Goal: Task Accomplishment & Management: Manage account settings

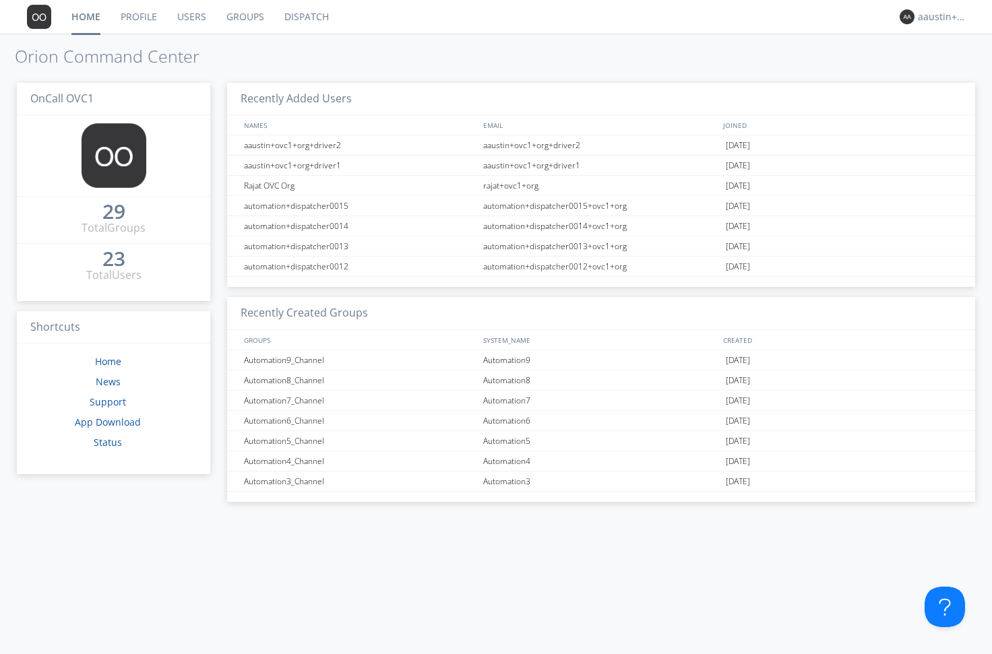
click at [307, 13] on link "Dispatch" at bounding box center [306, 17] width 65 height 34
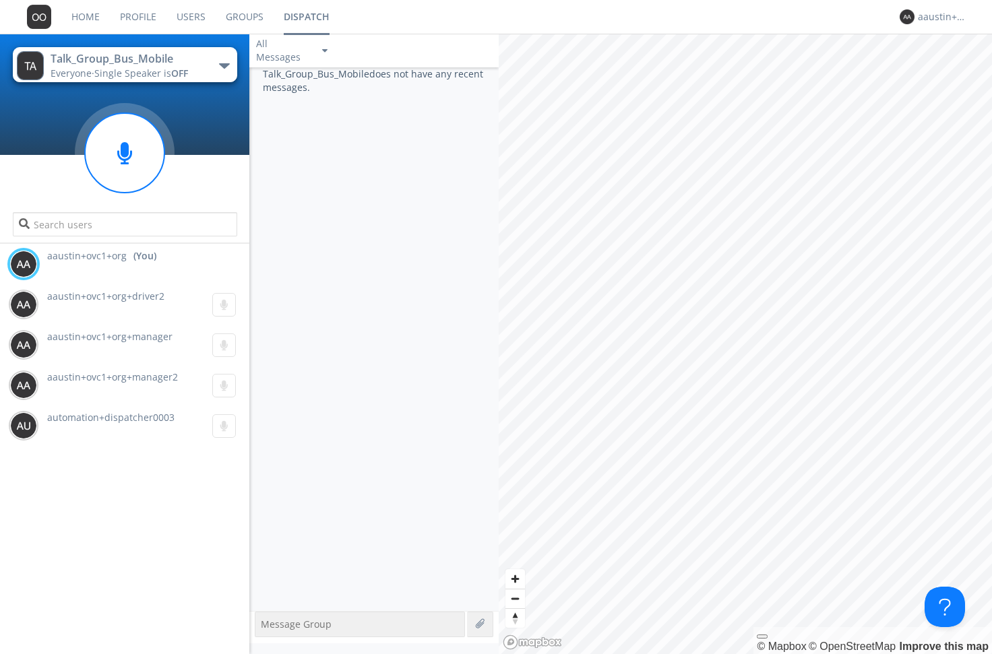
click at [228, 75] on button "Talk_Group_Bus_Mobile Everyone · Single Speaker is OFF" at bounding box center [125, 64] width 224 height 35
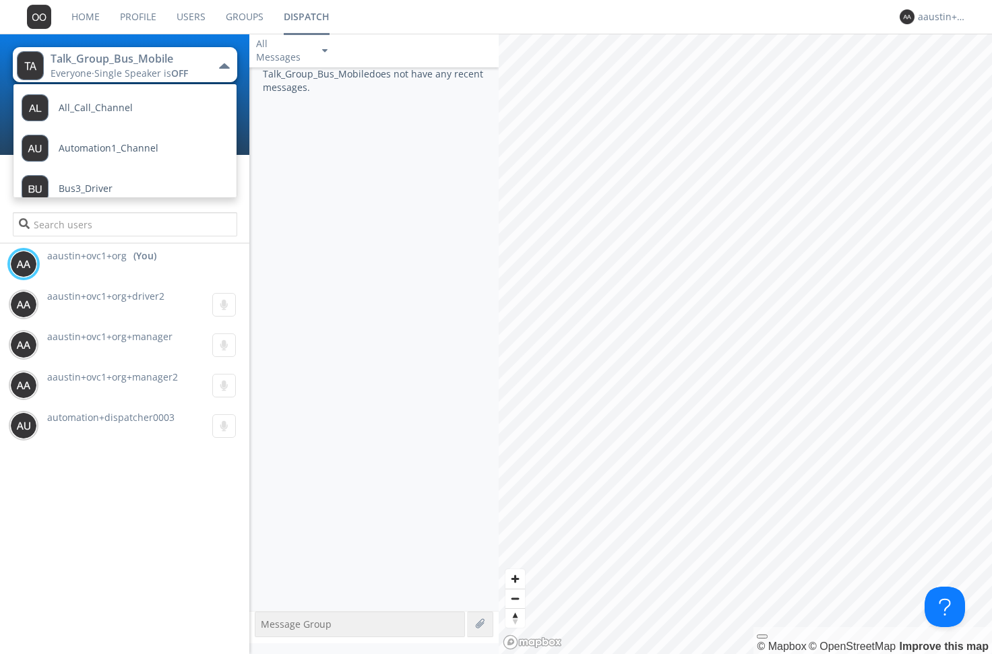
click at [317, 513] on div "Talk_Group_Bus_Mobile does not have any recent messages." at bounding box center [373, 339] width 249 height 544
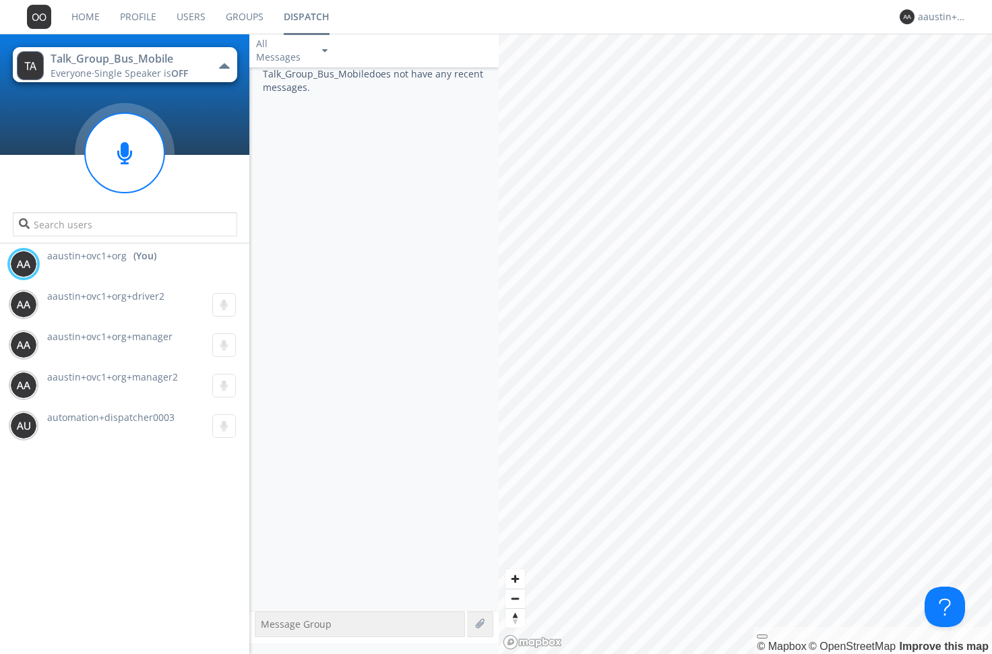
click at [221, 65] on div "button" at bounding box center [224, 65] width 11 height 5
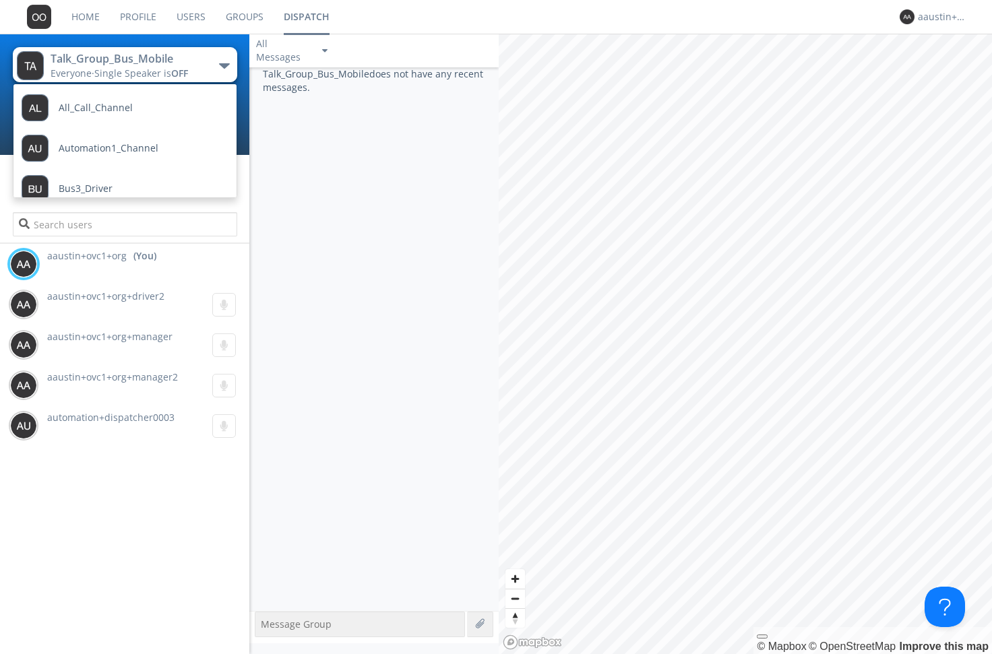
click at [194, 17] on link "Users" at bounding box center [190, 17] width 49 height 34
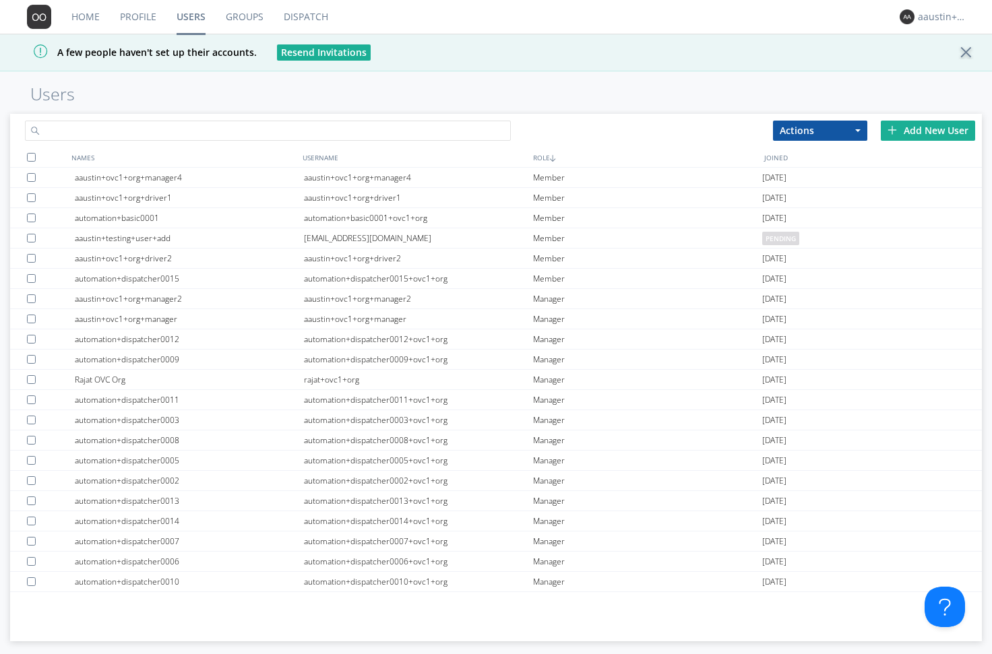
click at [205, 125] on input "text" at bounding box center [268, 131] width 486 height 20
type input "O"
type input "Number"
click at [243, 28] on link "Groups" at bounding box center [245, 17] width 58 height 34
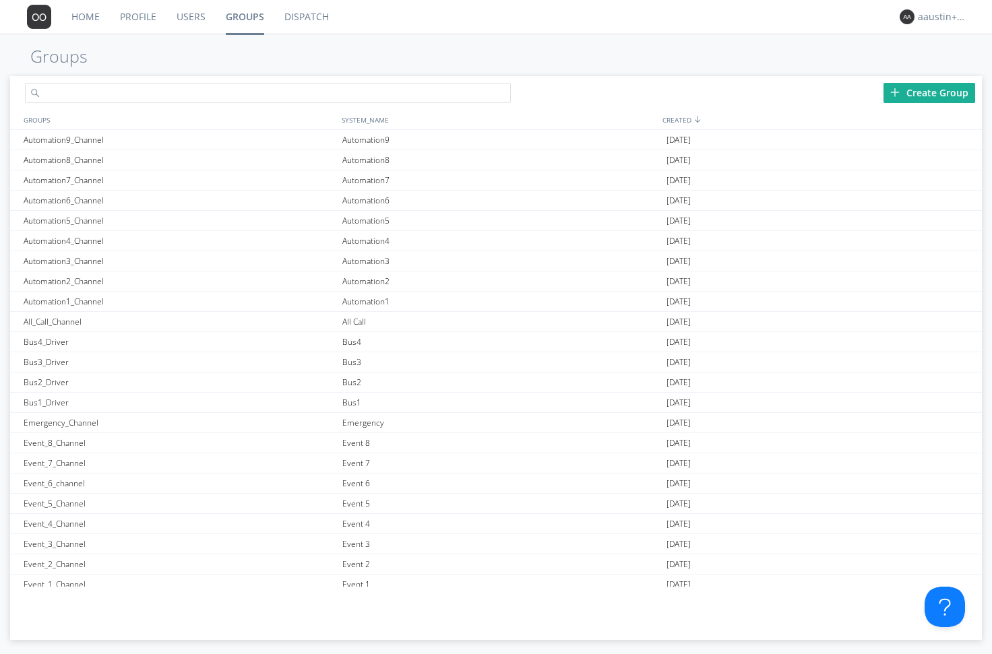
click at [196, 98] on input "text" at bounding box center [268, 93] width 486 height 20
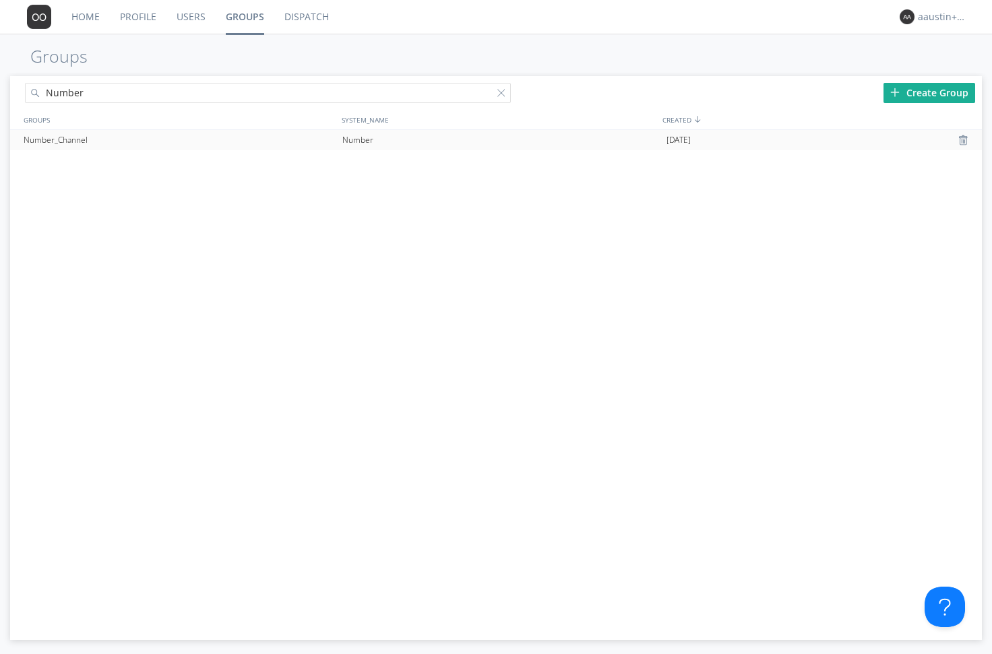
type input "Number"
click at [210, 144] on div "Number_Channel" at bounding box center [179, 140] width 319 height 20
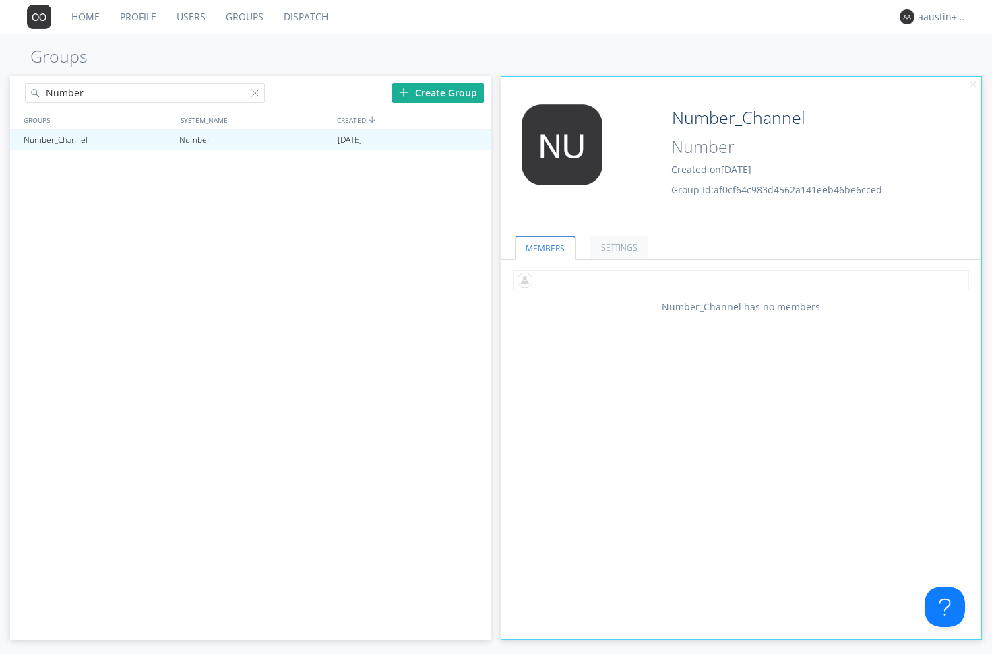
click at [555, 280] on input "text" at bounding box center [741, 280] width 456 height 20
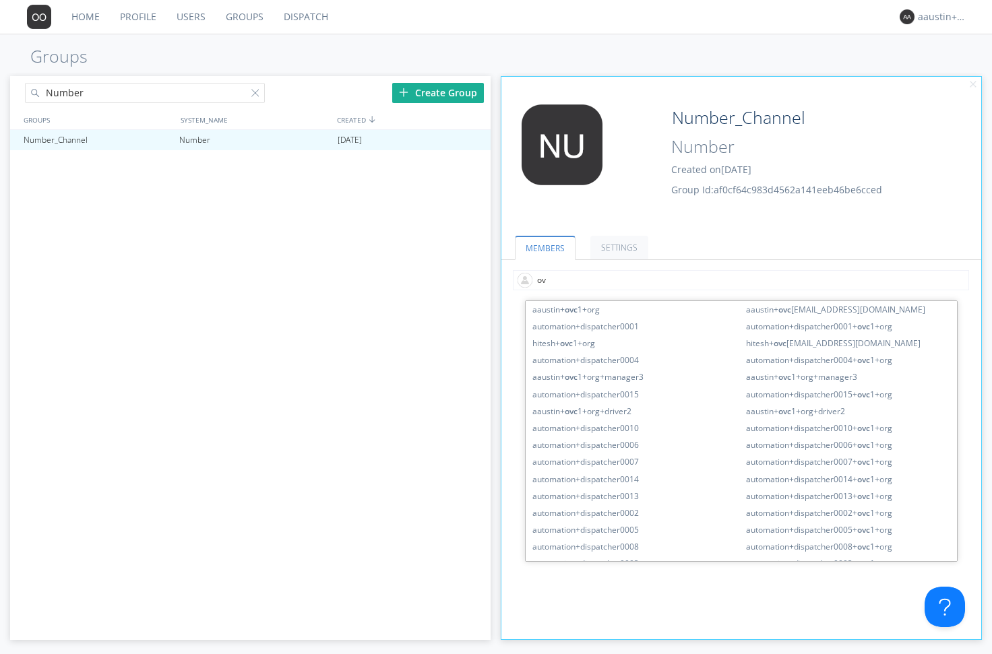
type input "o"
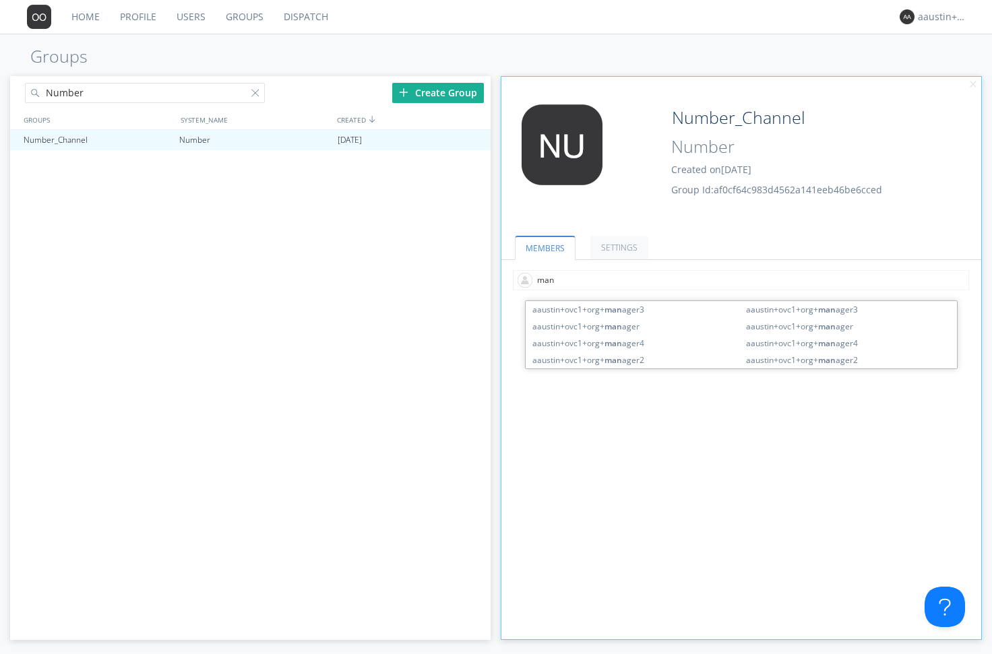
type input "mana"
type input "manager"
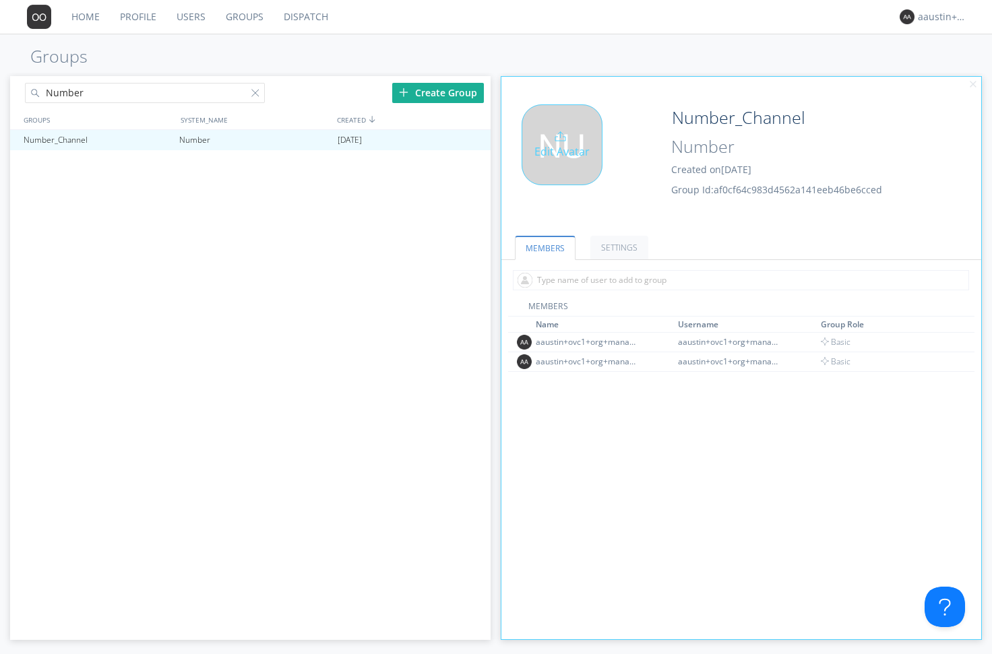
click at [577, 145] on div "Edit Avatar" at bounding box center [561, 144] width 81 height 81
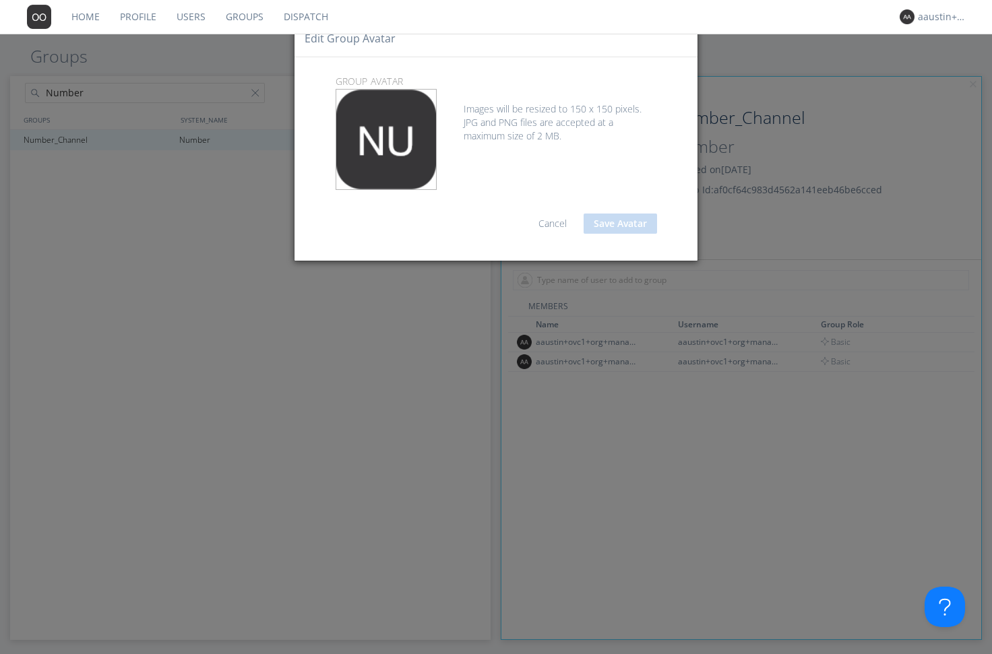
click at [552, 221] on link "Cancel" at bounding box center [552, 223] width 28 height 13
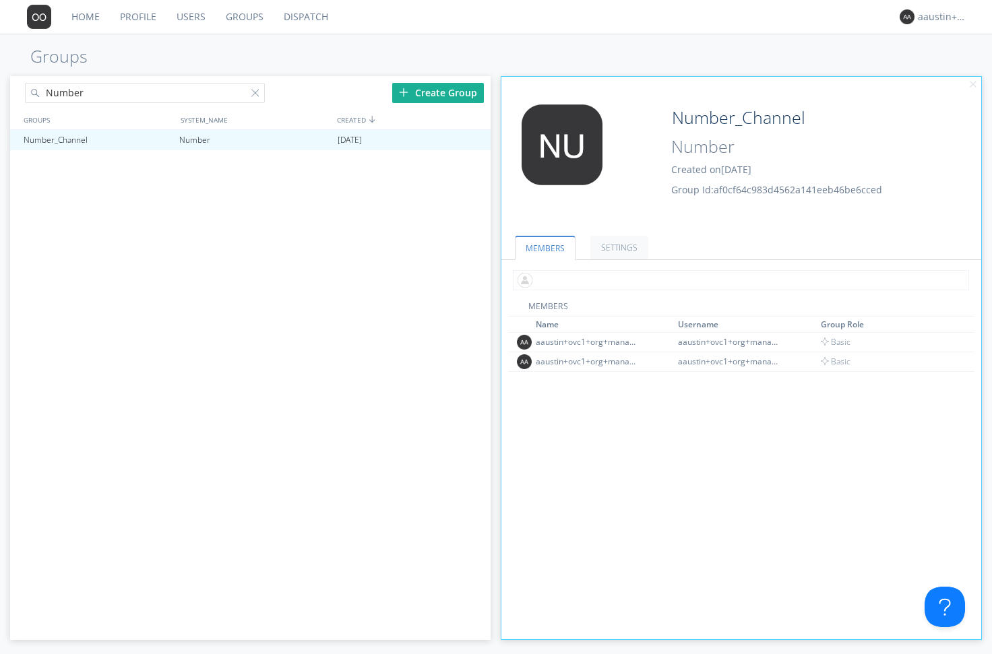
click at [564, 287] on input "text" at bounding box center [741, 280] width 456 height 20
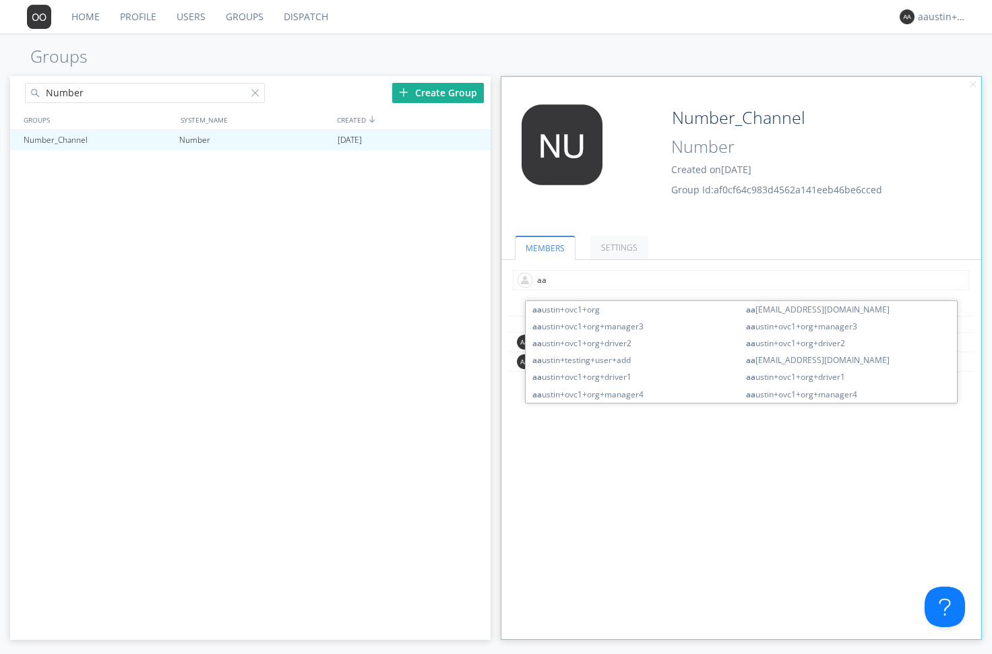
type input "aau"
drag, startPoint x: 567, startPoint y: 280, endPoint x: 545, endPoint y: 278, distance: 21.7
click at [545, 278] on input "aau" at bounding box center [741, 280] width 456 height 20
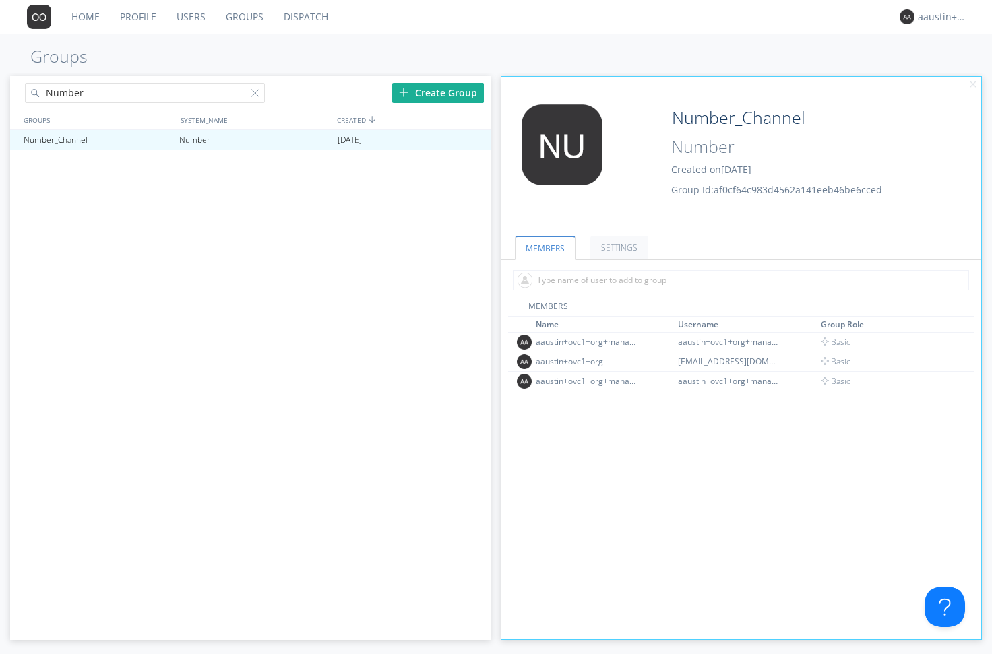
click at [290, 14] on link "Dispatch" at bounding box center [306, 17] width 65 height 34
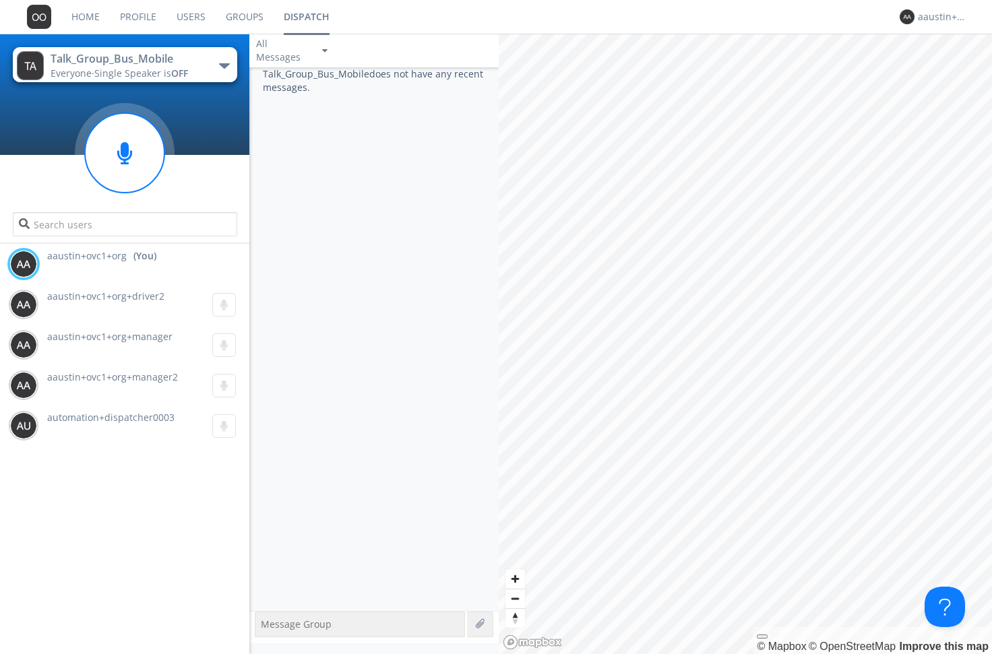
click at [203, 75] on button "Talk_Group_Bus_Mobile Everyone · Single Speaker is OFF" at bounding box center [125, 64] width 224 height 35
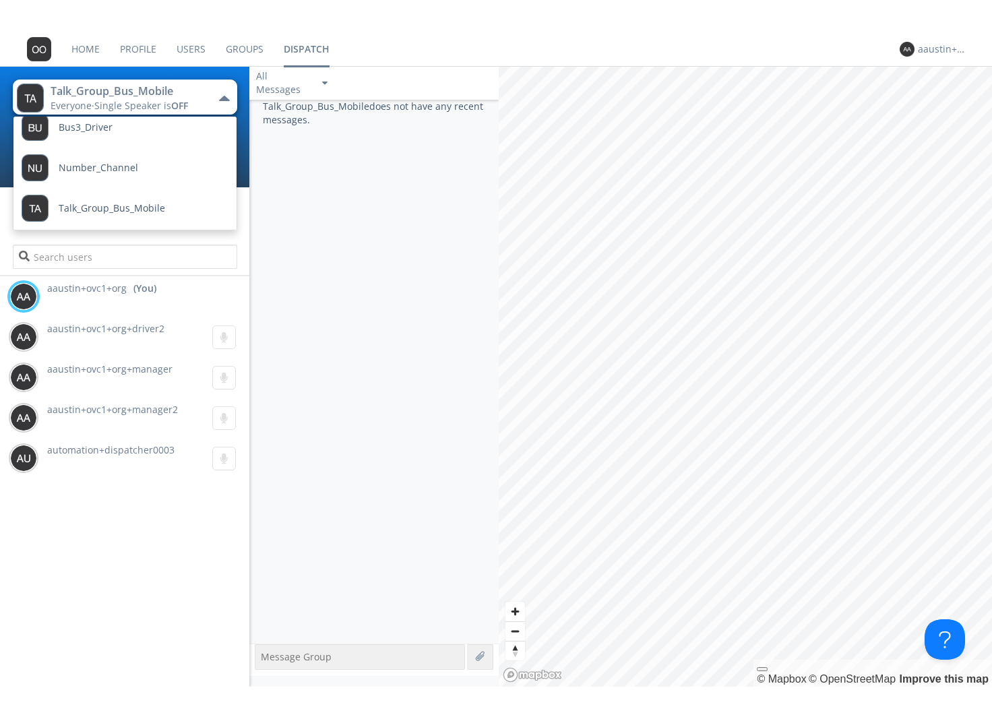
scroll to position [96, 0]
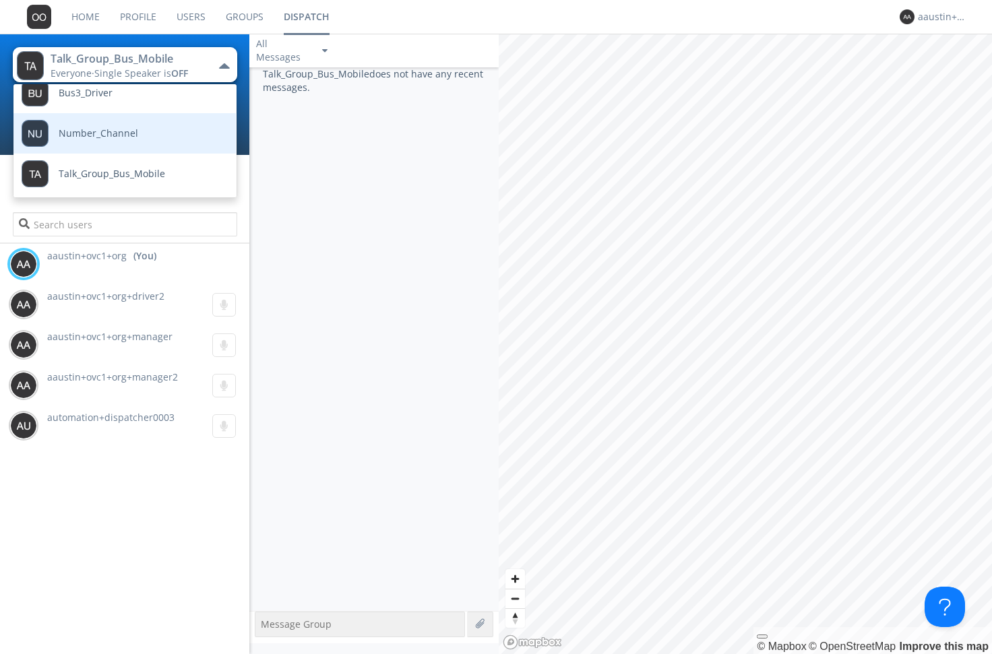
click at [74, 134] on span "Number_Channel" at bounding box center [98, 134] width 79 height 10
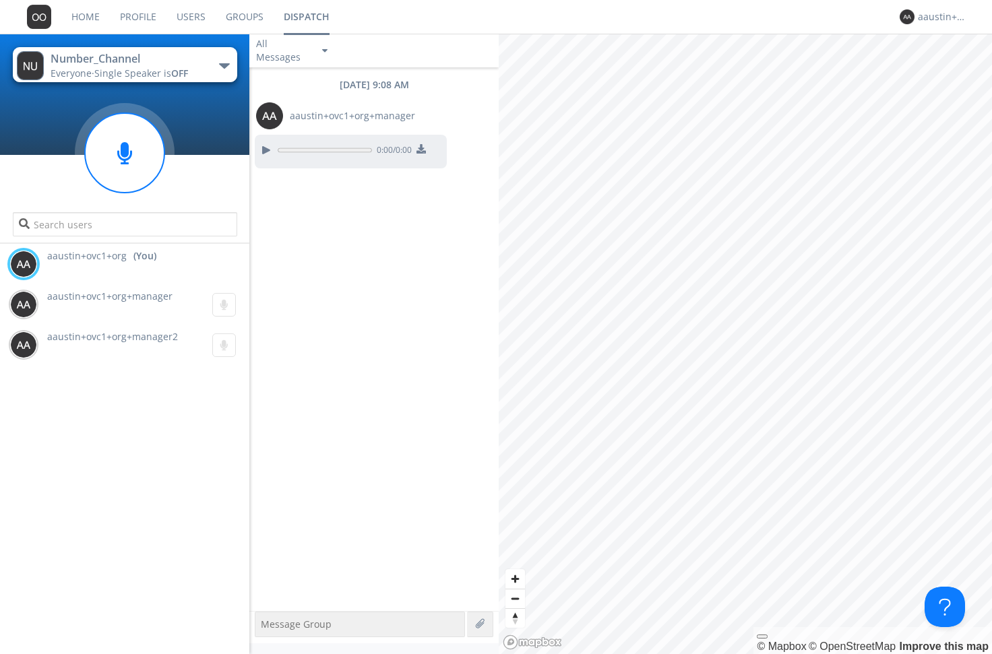
click at [233, 15] on link "Groups" at bounding box center [245, 17] width 58 height 34
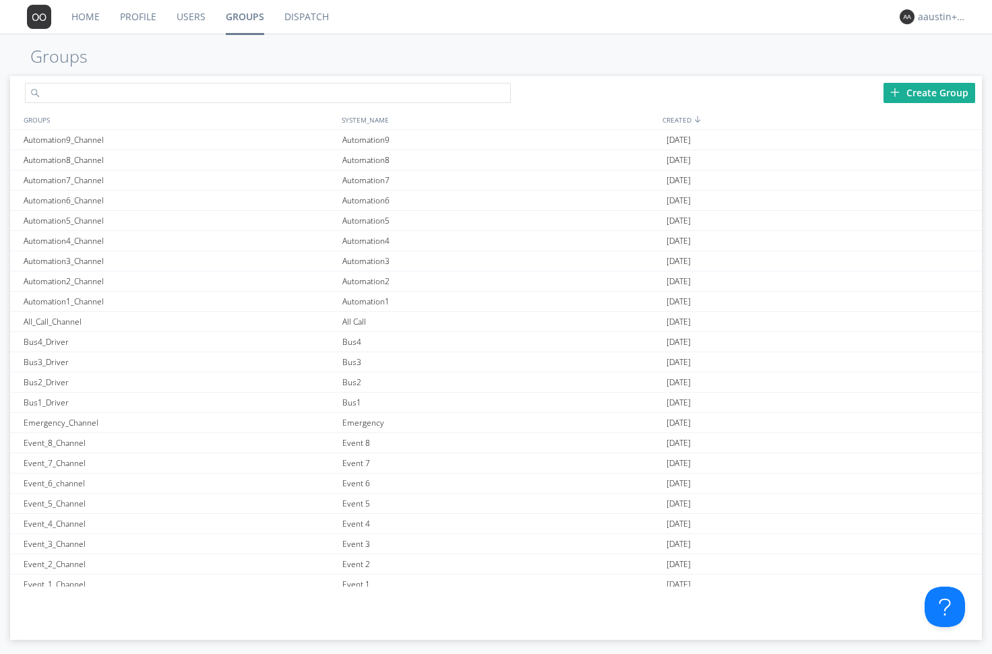
click at [131, 88] on input "text" at bounding box center [268, 93] width 486 height 20
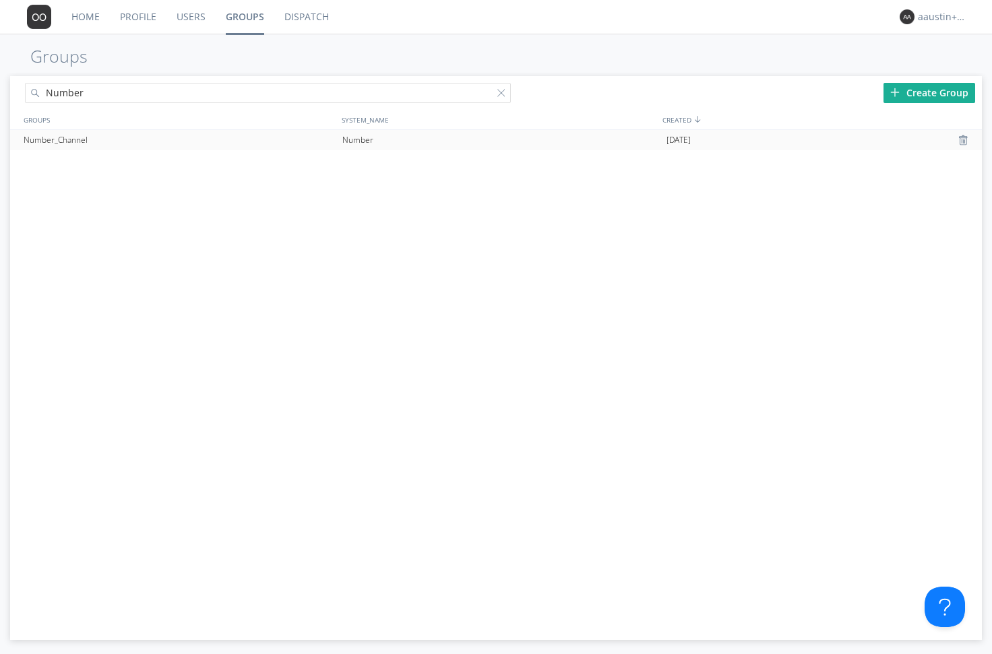
type input "Number"
click at [110, 142] on div "Number_Channel" at bounding box center [179, 140] width 319 height 20
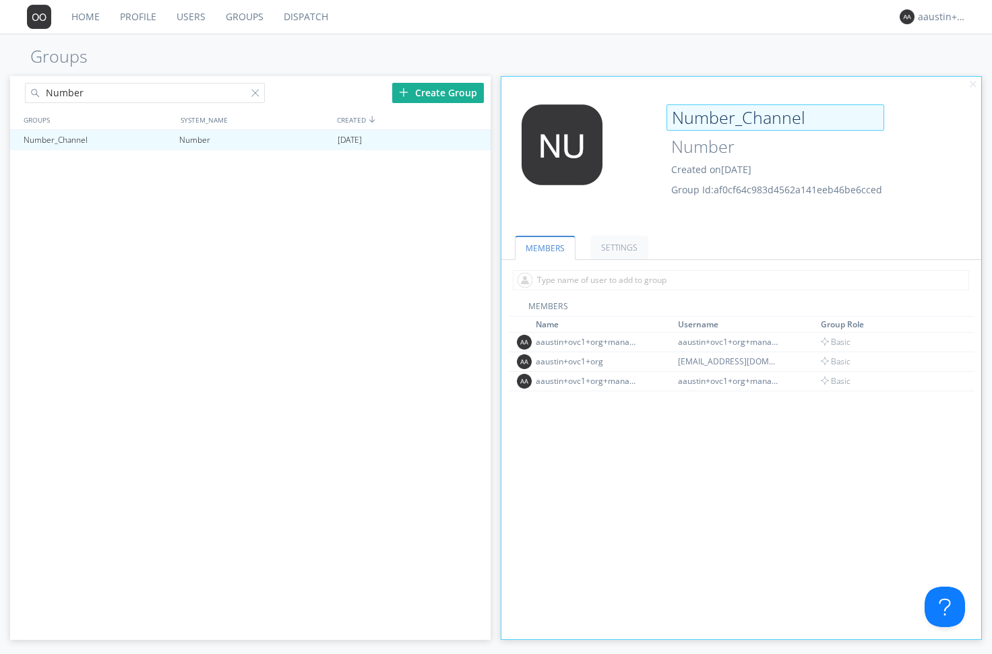
click at [808, 115] on input "Number_Channel" at bounding box center [775, 117] width 218 height 27
drag, startPoint x: 808, startPoint y: 115, endPoint x: 736, endPoint y: 115, distance: 71.4
click at [736, 115] on input "Number_Channel" at bounding box center [775, 117] width 218 height 27
type input "Number"
click at [684, 179] on div "Number Number Created on [DATE] Group Id: af0cf64c983d4562a141eeb46be6cced" at bounding box center [781, 150] width 240 height 92
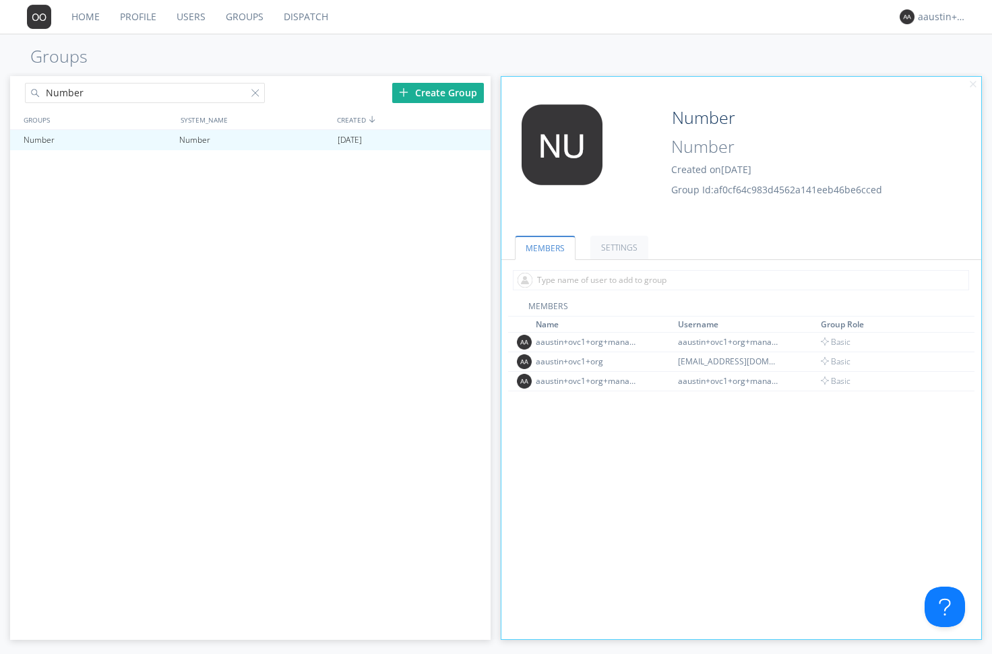
click at [250, 24] on link "Groups" at bounding box center [245, 17] width 58 height 34
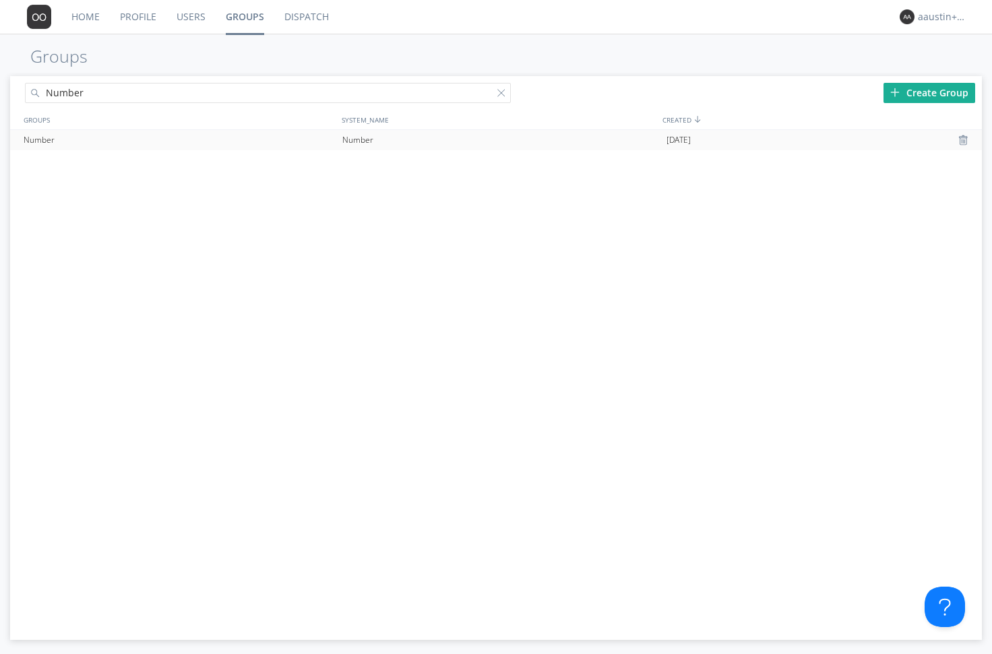
click at [67, 141] on div "Number" at bounding box center [179, 140] width 319 height 20
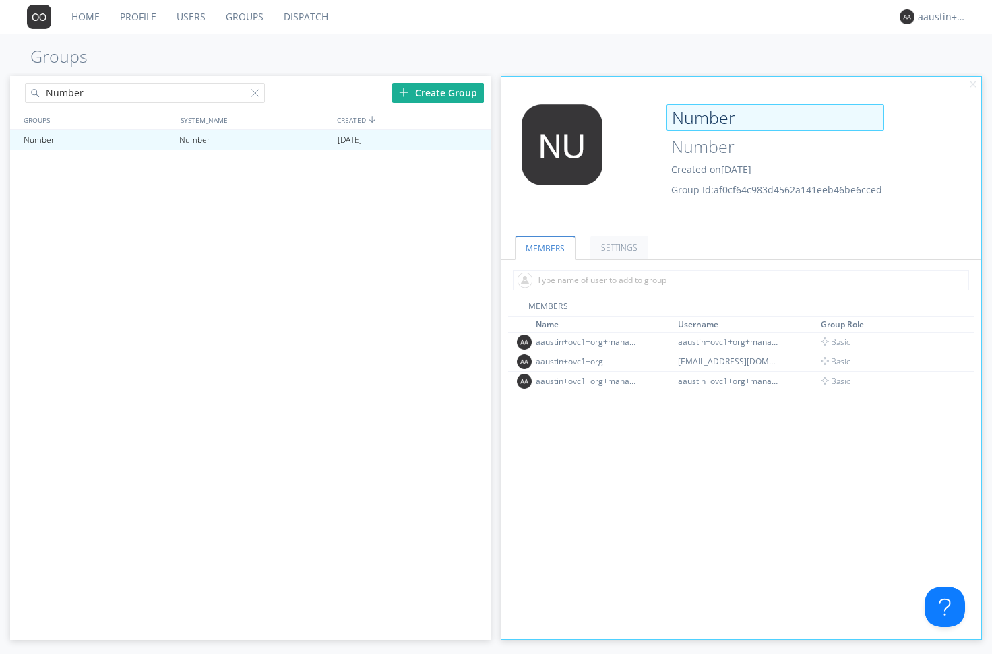
click at [738, 121] on input "Number" at bounding box center [775, 117] width 218 height 27
type input "Number_Channel"
click at [758, 241] on ul "MEMBERS SETTINGS" at bounding box center [741, 239] width 480 height 41
click at [321, 15] on link "Dispatch" at bounding box center [306, 17] width 65 height 34
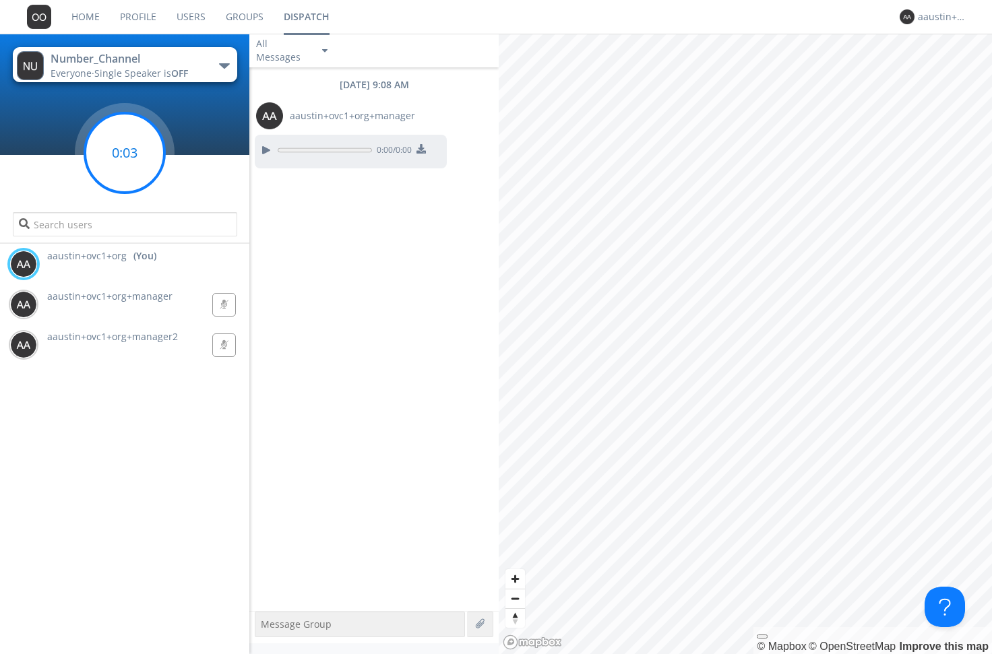
click at [134, 147] on circle at bounding box center [124, 152] width 79 height 79
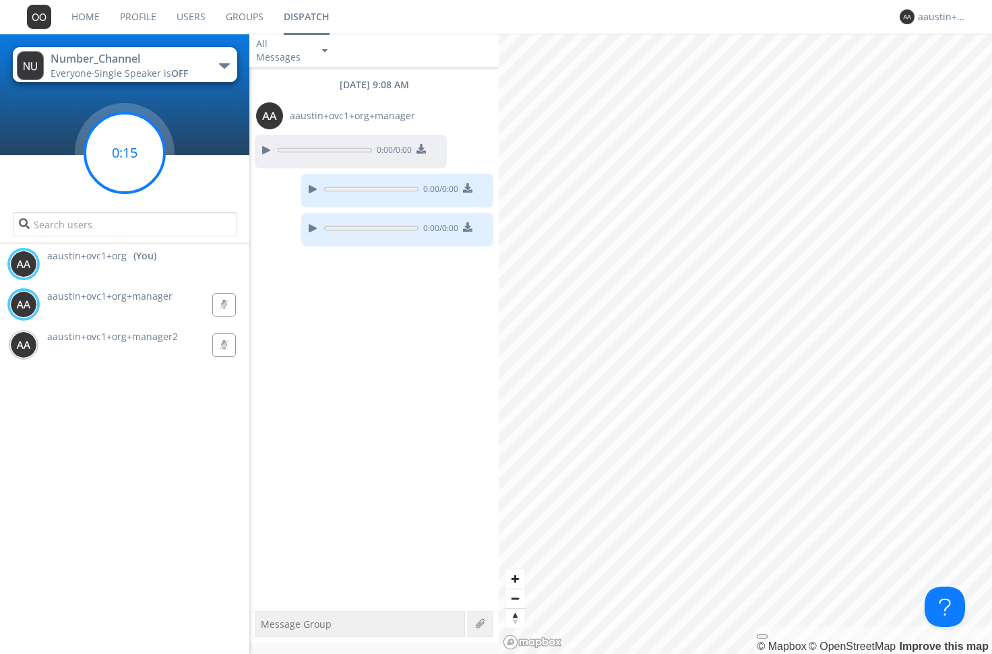
click at [123, 140] on circle at bounding box center [124, 152] width 79 height 79
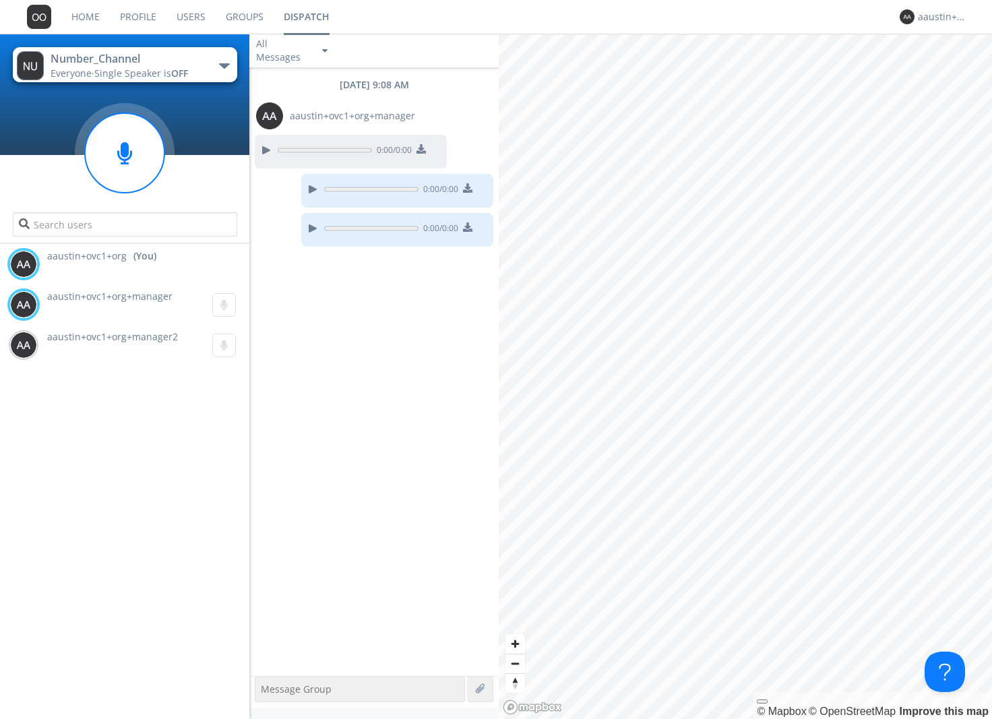
click at [198, 11] on link "Users" at bounding box center [190, 17] width 49 height 34
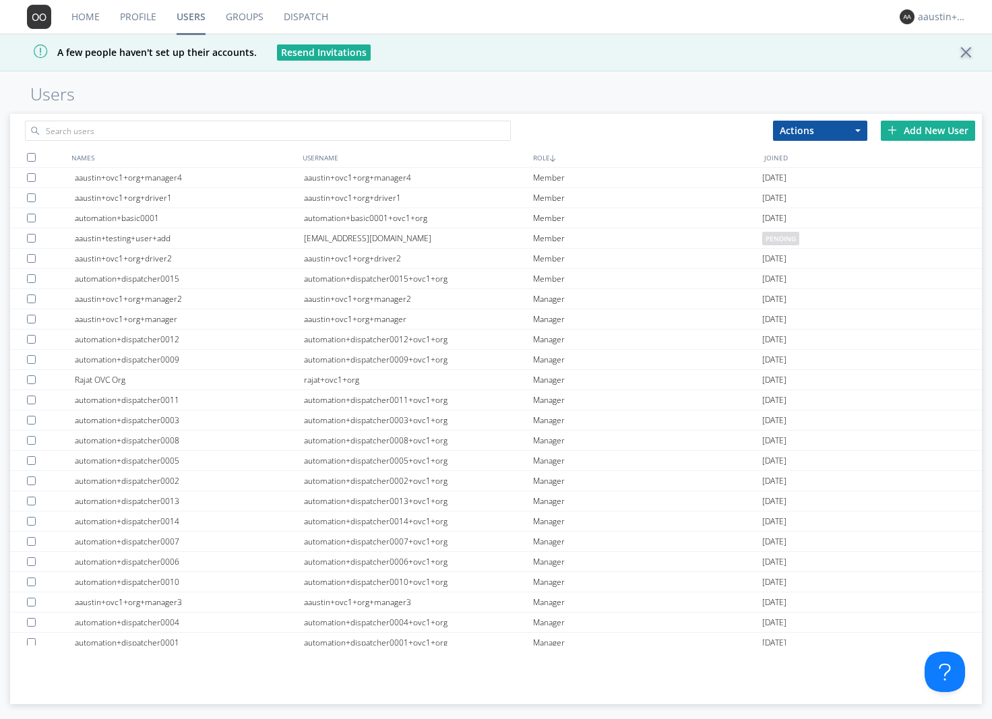
click at [294, 13] on link "Dispatch" at bounding box center [306, 17] width 65 height 34
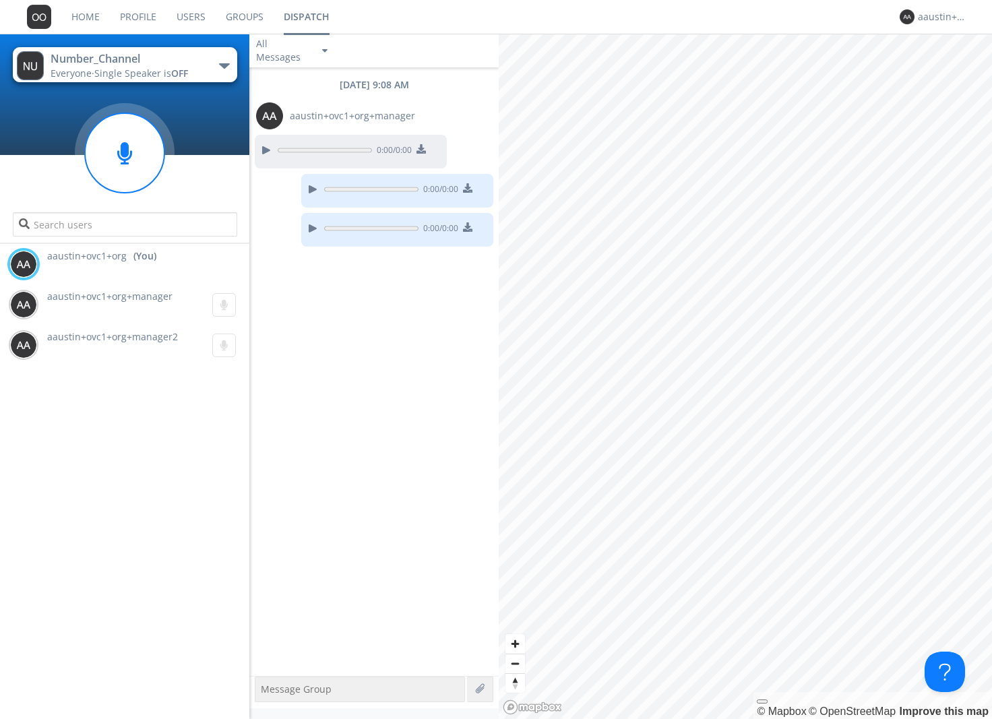
click at [228, 13] on link "Groups" at bounding box center [245, 17] width 58 height 34
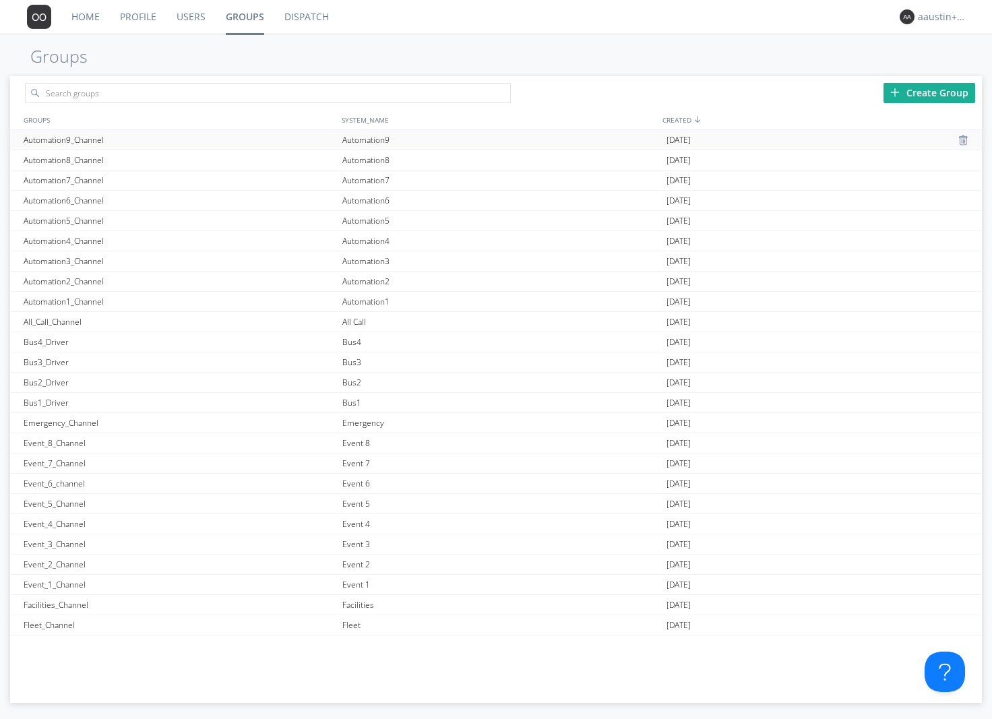
click at [112, 145] on div "Automation9_Channel" at bounding box center [179, 140] width 319 height 20
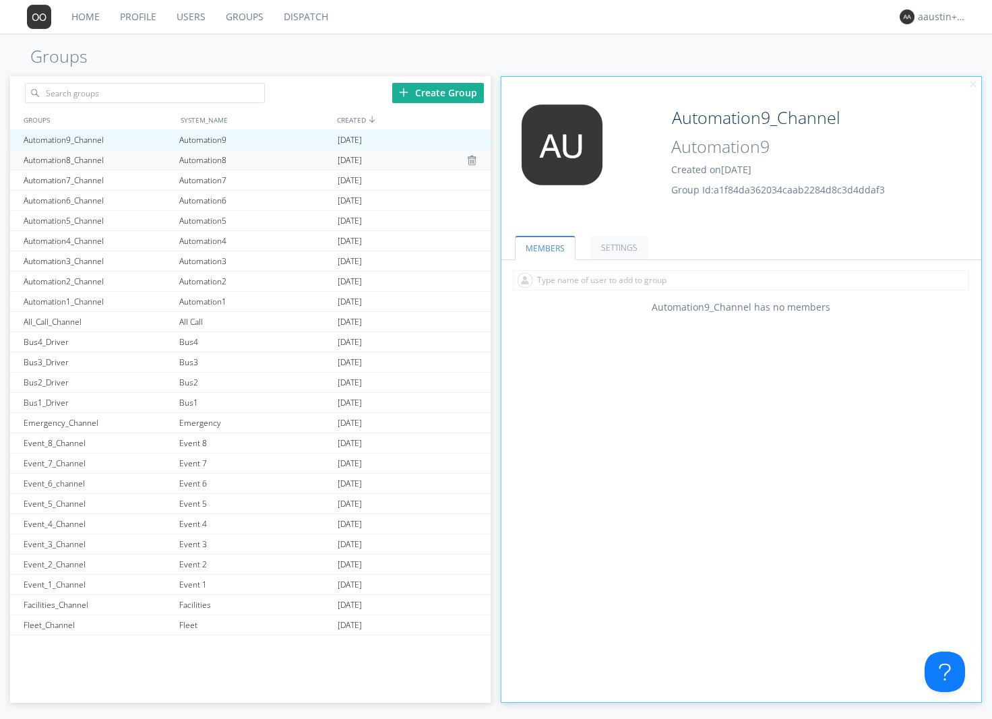
click at [110, 161] on div "Automation8_Channel" at bounding box center [98, 160] width 156 height 20
type input "Automation8_Channel"
type input "Automation8"
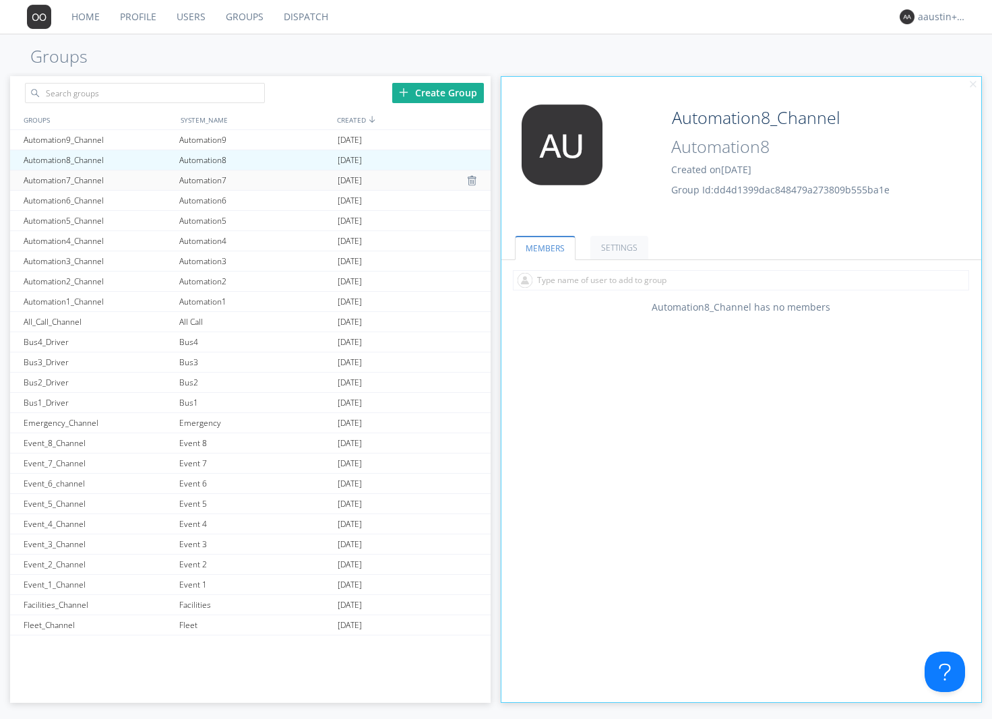
click at [106, 177] on div "Automation7_Channel" at bounding box center [98, 180] width 156 height 20
type input "Automation7_Channel"
type input "Automation7"
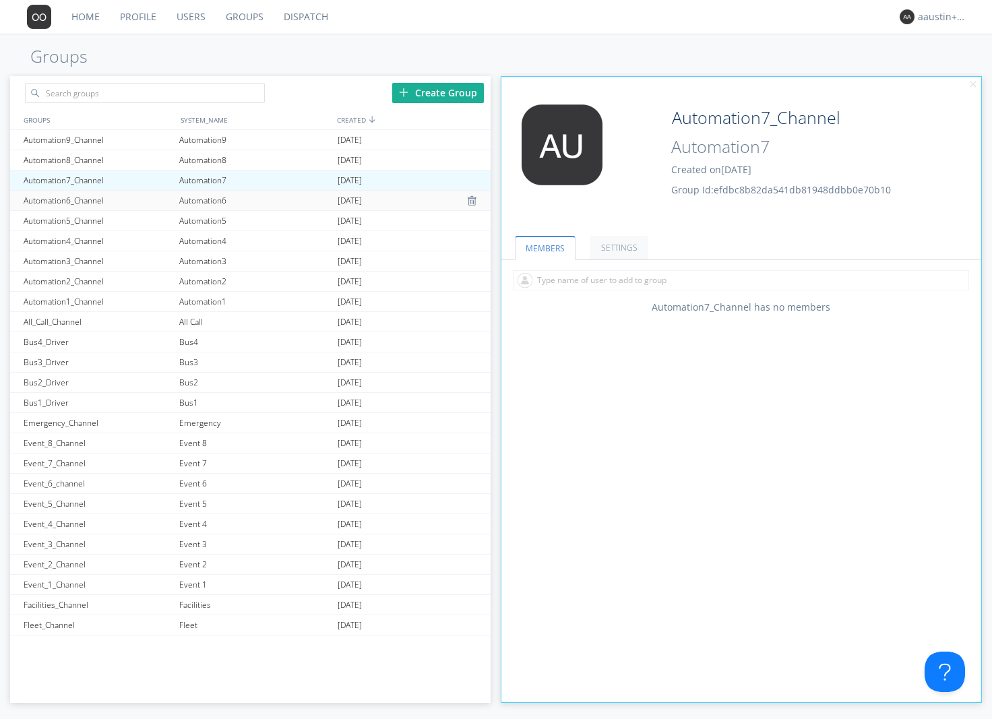
click at [105, 197] on div "Automation6_Channel" at bounding box center [98, 201] width 156 height 20
type input "Automation6_Channel"
type input "Automation6"
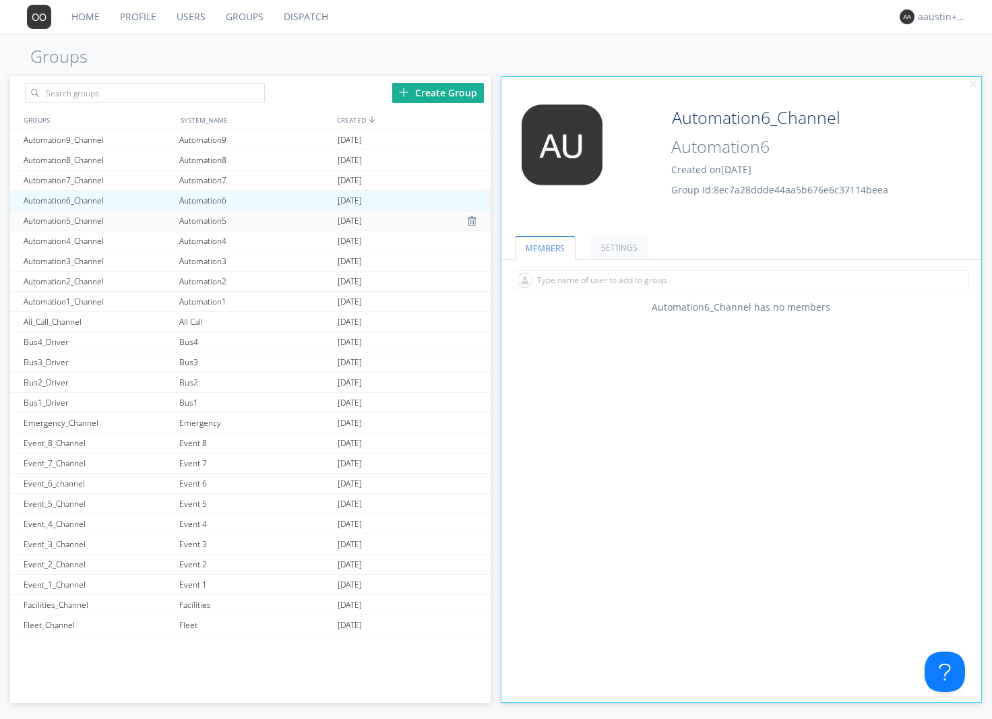
click at [101, 218] on div "Automation5_Channel" at bounding box center [98, 221] width 156 height 20
type input "Automation5_Channel"
type input "Automation5"
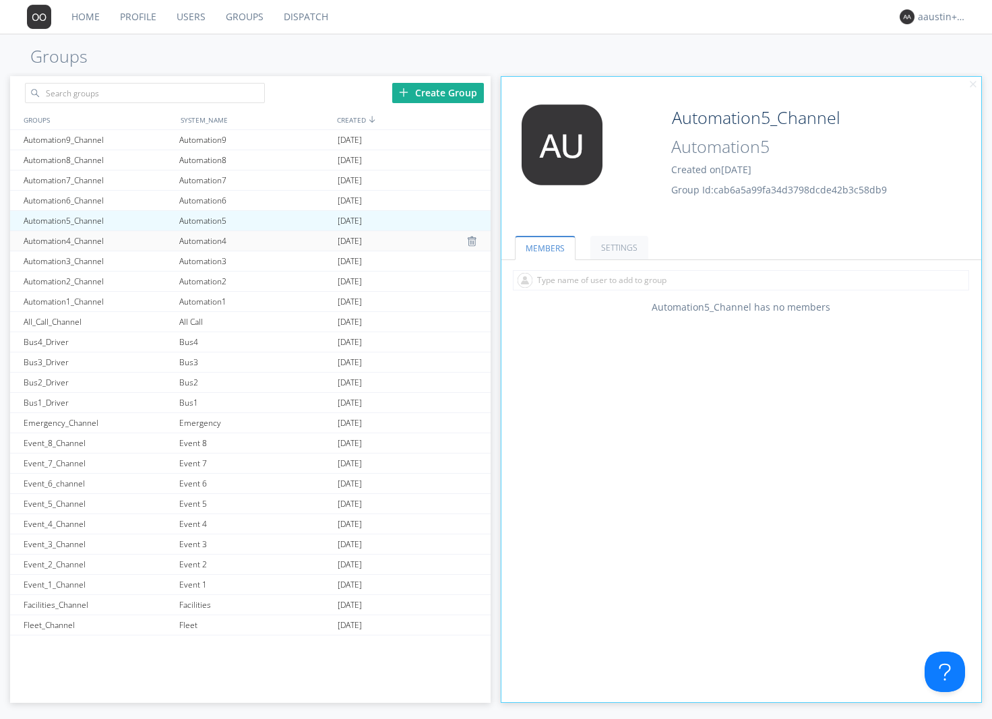
click at [95, 238] on div "Automation4_Channel" at bounding box center [98, 241] width 156 height 20
type input "Automation4_Channel"
type input "Automation4"
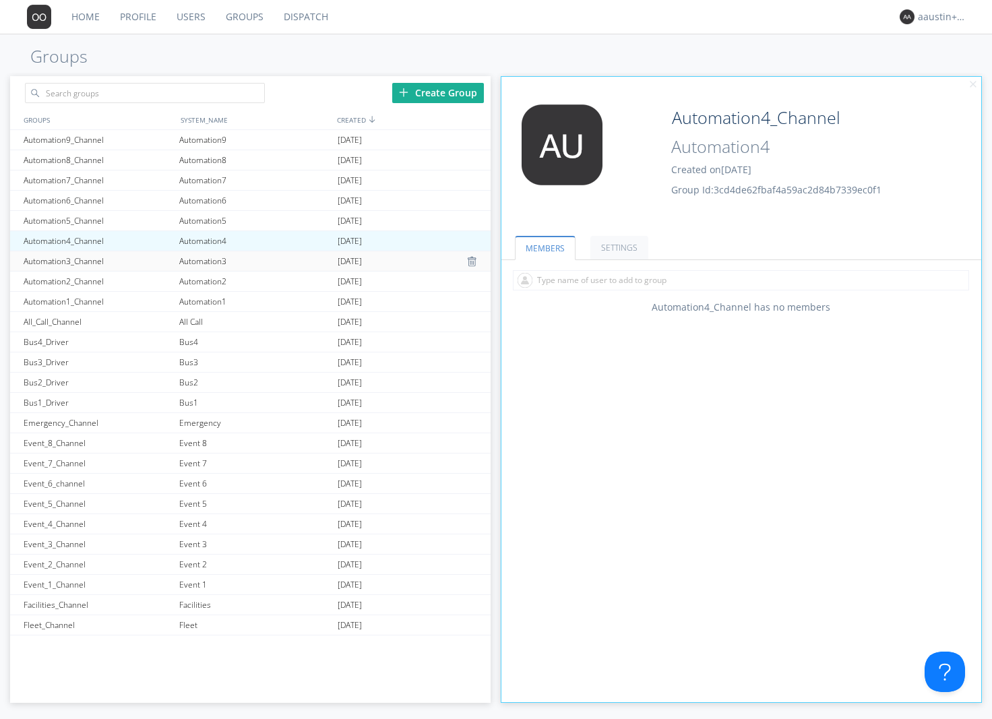
click at [92, 261] on div "Automation3_Channel" at bounding box center [98, 261] width 156 height 20
type input "Automation3_Channel"
type input "Automation3"
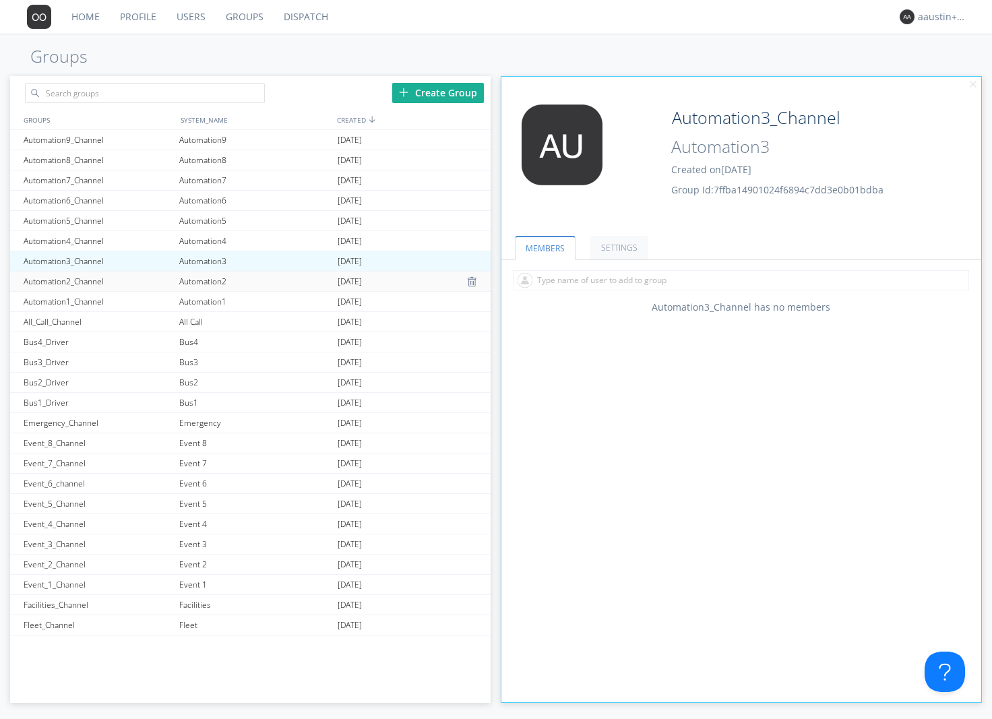
click at [90, 286] on div "Automation2_Channel" at bounding box center [98, 281] width 156 height 20
type input "Automation2_Channel"
type input "Automation2"
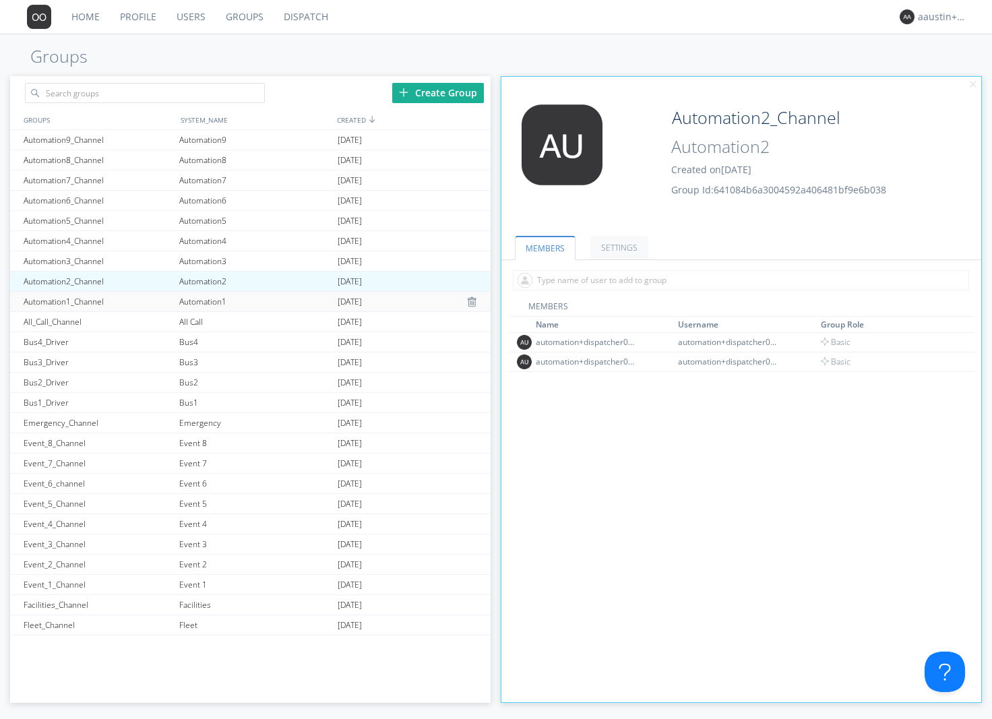
click at [87, 307] on div "Automation1_Channel" at bounding box center [98, 302] width 156 height 20
type input "Automation1_Channel"
type input "Automation1"
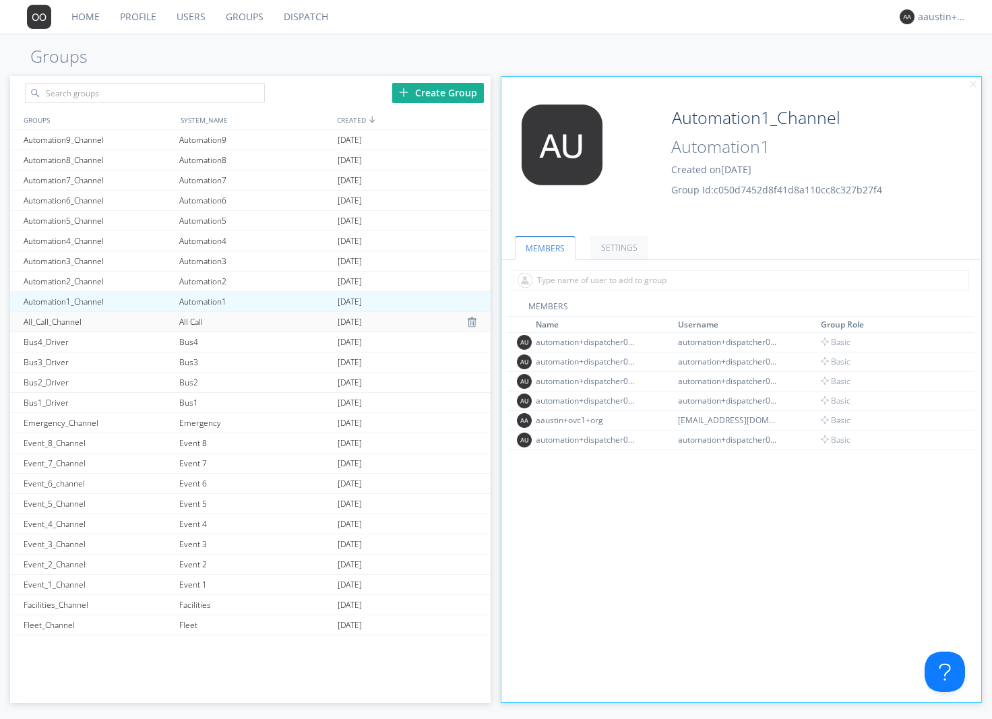
click at [80, 320] on div "All_Call_Channel" at bounding box center [98, 322] width 156 height 20
type input "All_Call_Channel"
type input "All Call"
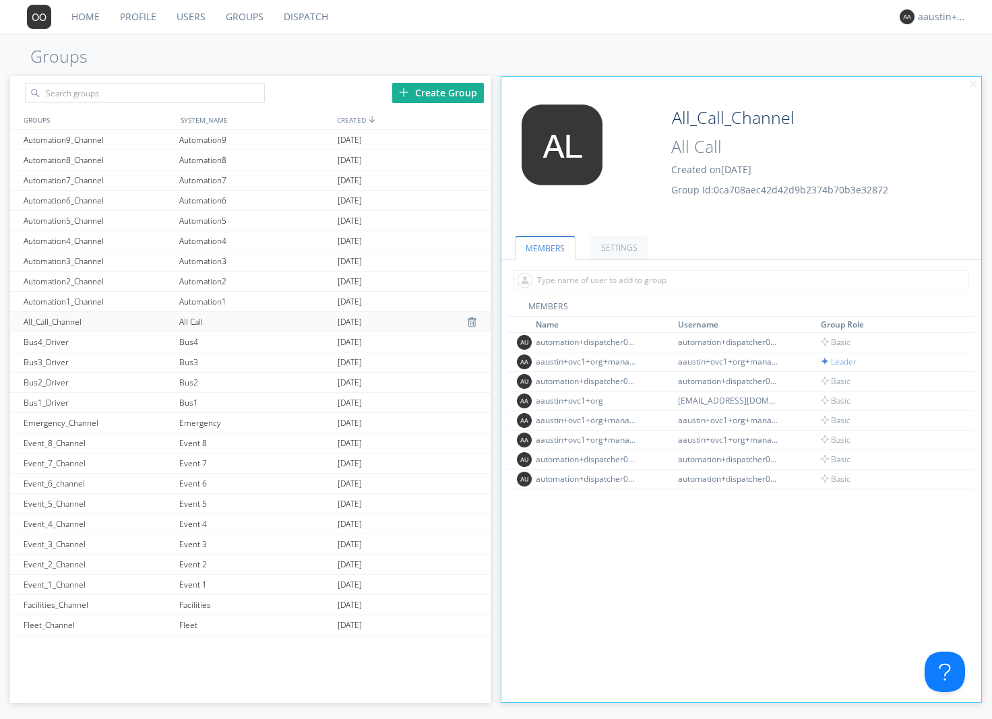
click at [80, 327] on div "All_Call_Channel" at bounding box center [98, 322] width 156 height 20
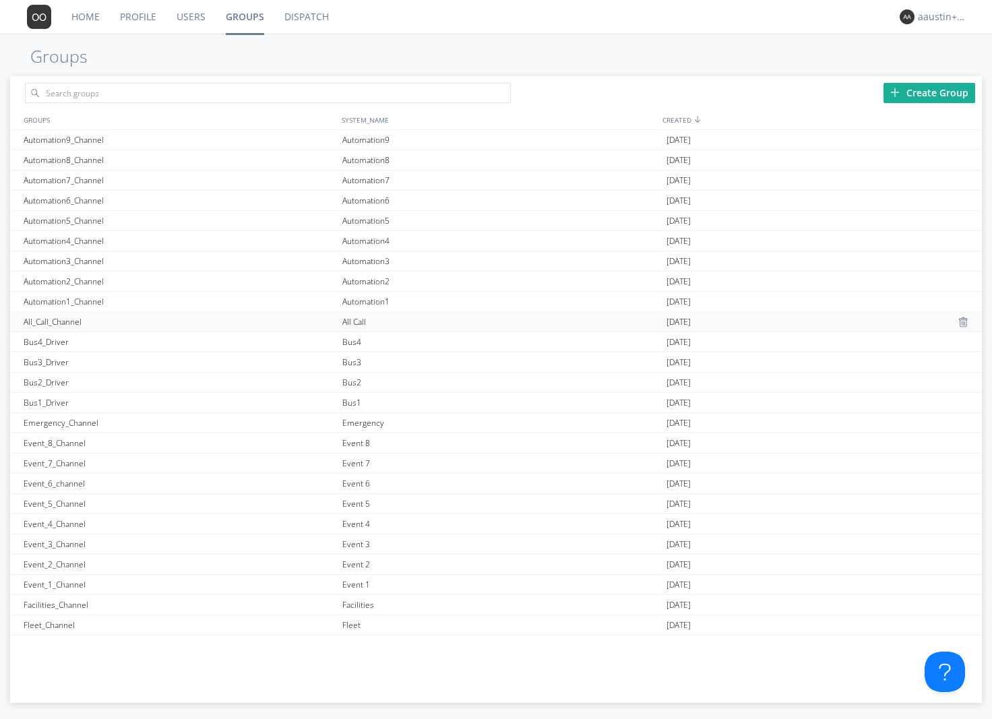
click at [79, 317] on div "All_Call_Channel" at bounding box center [179, 322] width 319 height 20
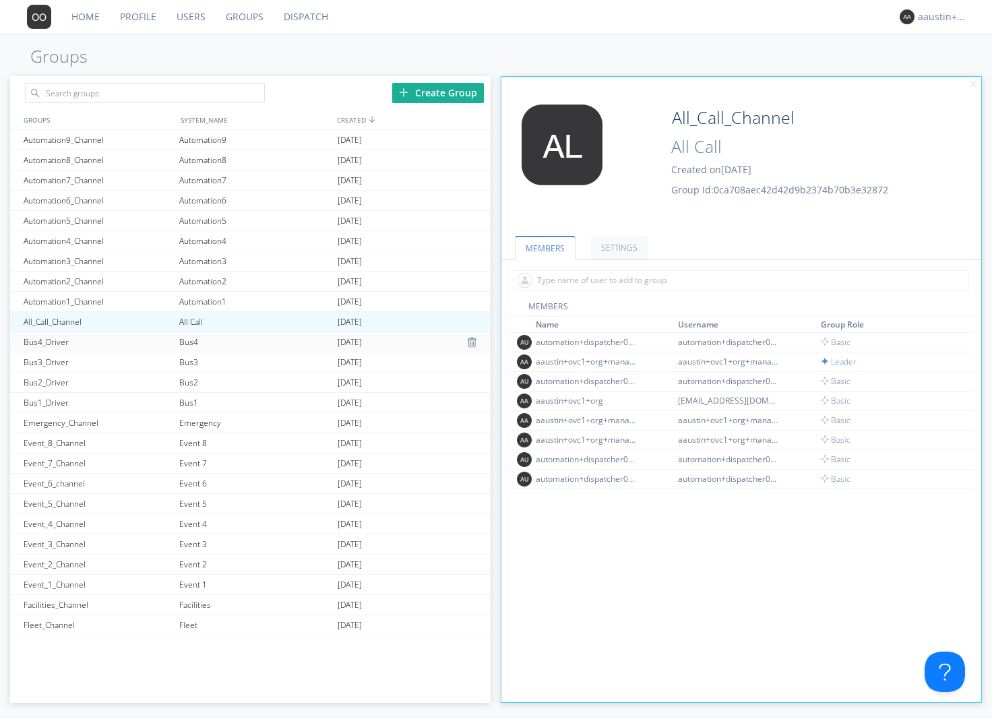
click at [71, 344] on div "Bus4_Driver" at bounding box center [98, 342] width 156 height 20
type input "Bus4_Driver"
type input "Bus4"
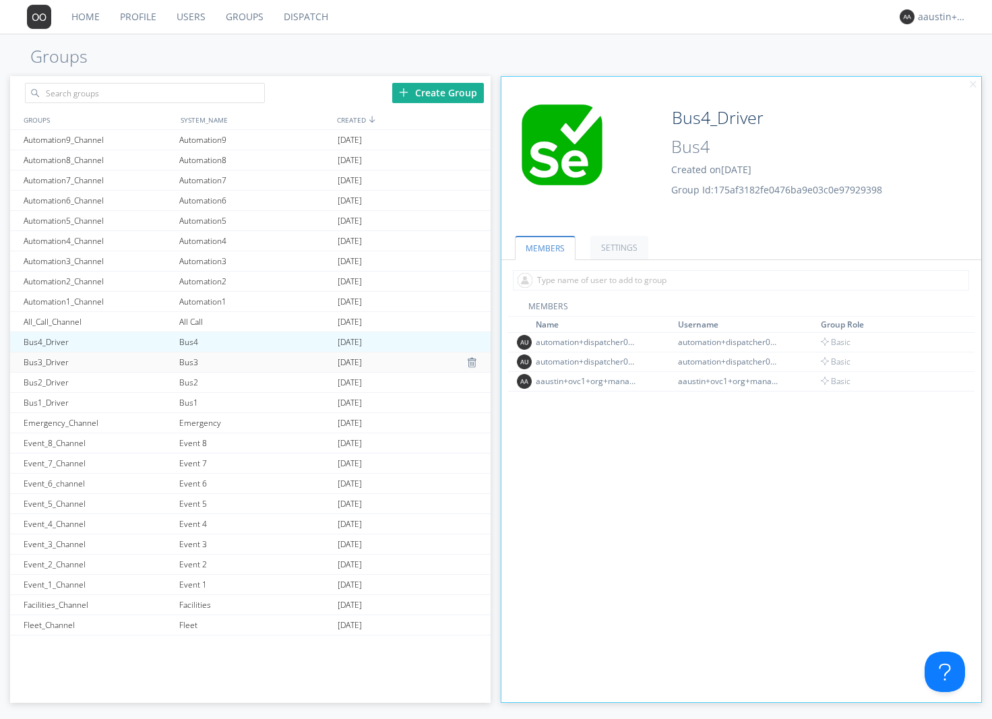
click at [67, 360] on div "Bus3_Driver" at bounding box center [98, 362] width 156 height 20
type input "Bus3_Driver"
type input "Bus3"
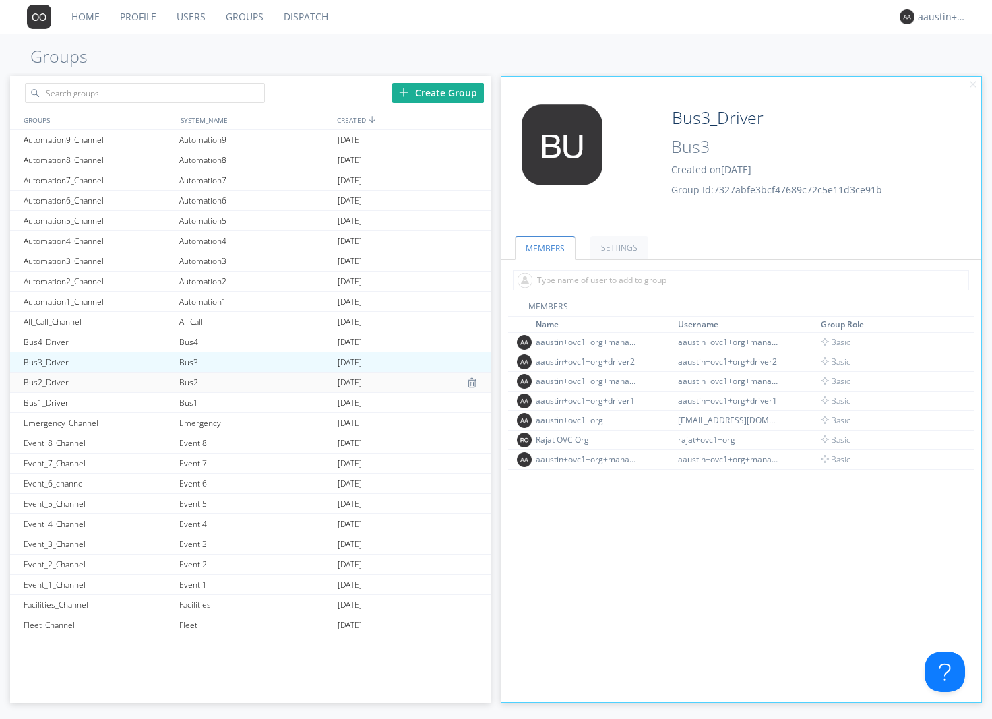
click at [64, 380] on div "Bus2_Driver" at bounding box center [98, 383] width 156 height 20
type input "Bus2_Driver"
type input "Bus2"
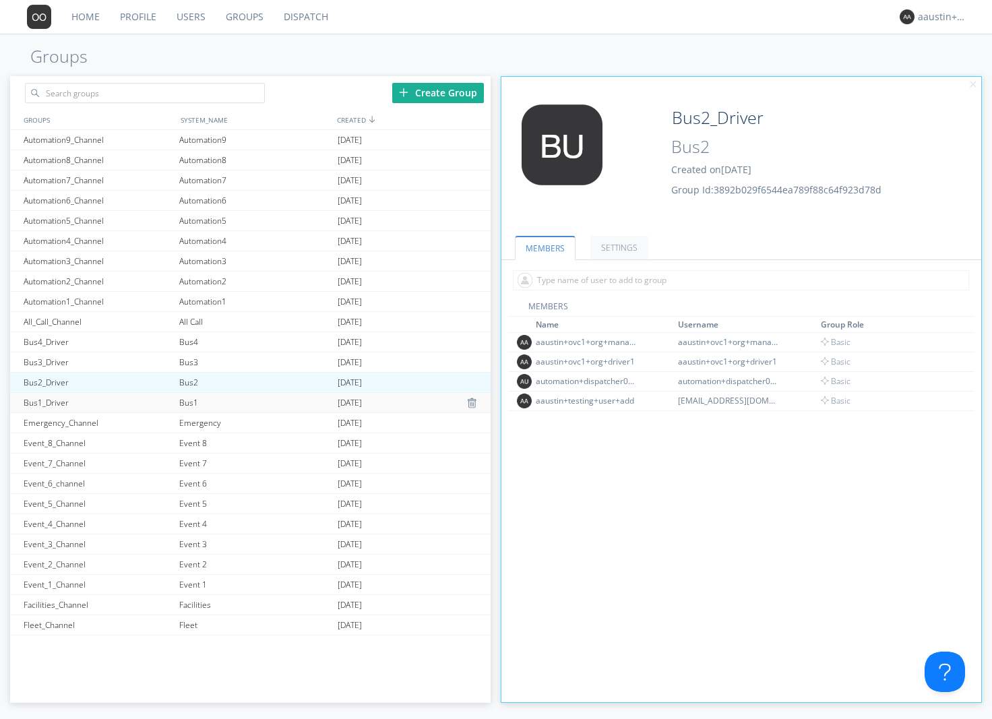
click at [63, 403] on div "Bus1_Driver" at bounding box center [98, 403] width 156 height 20
type input "Bus1_Driver"
type input "Bus1"
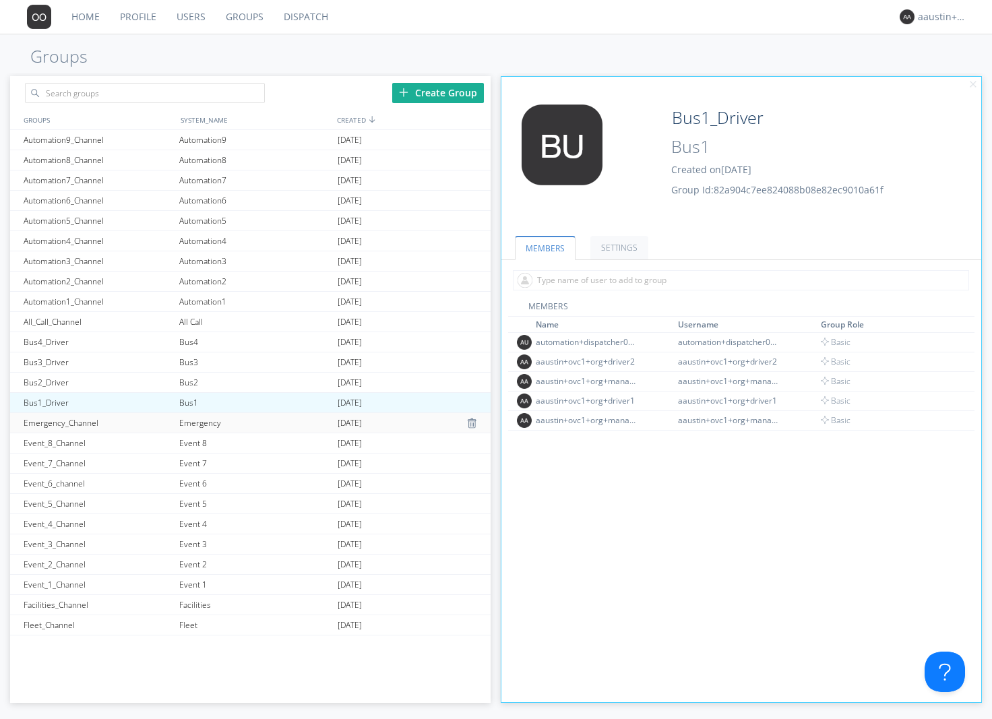
click at [64, 422] on div "Emergency_Channel" at bounding box center [98, 423] width 156 height 20
type input "Emergency_Channel"
type input "Emergency"
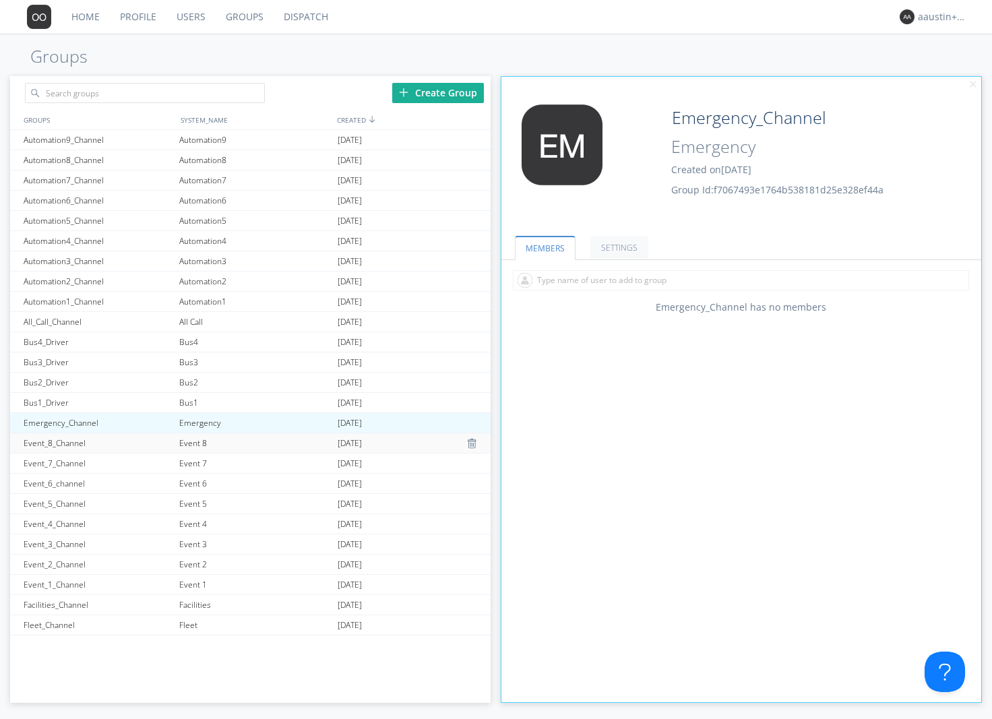
click at [65, 439] on div "Event_8_Channel" at bounding box center [98, 443] width 156 height 20
type input "Event_8_Channel"
type input "Event 8"
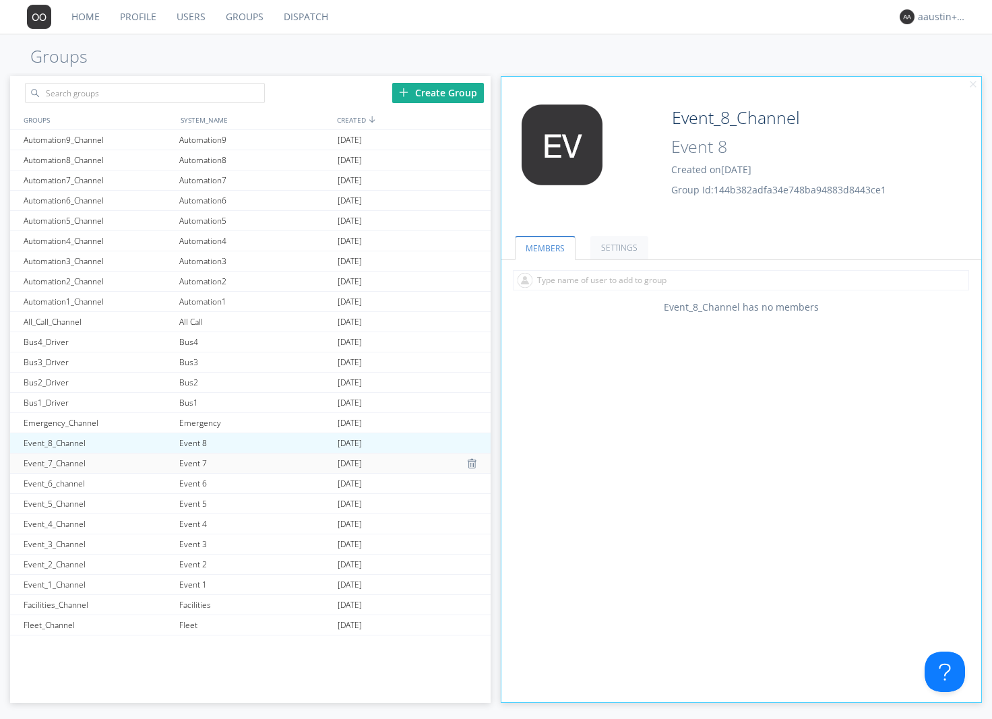
click at [63, 457] on div "Event_7_Channel" at bounding box center [98, 463] width 156 height 20
type input "Event_7_Channel"
type input "Event 7"
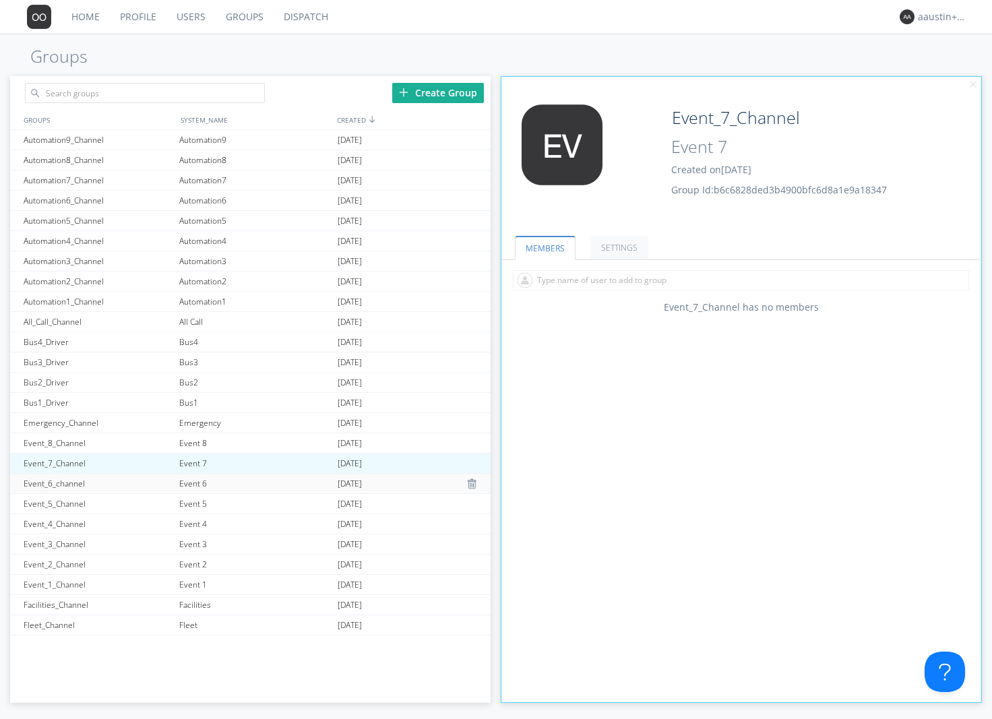
click at [60, 482] on div "Event_6_channel" at bounding box center [98, 484] width 156 height 20
type input "Event_6_channel"
type input "Event 6"
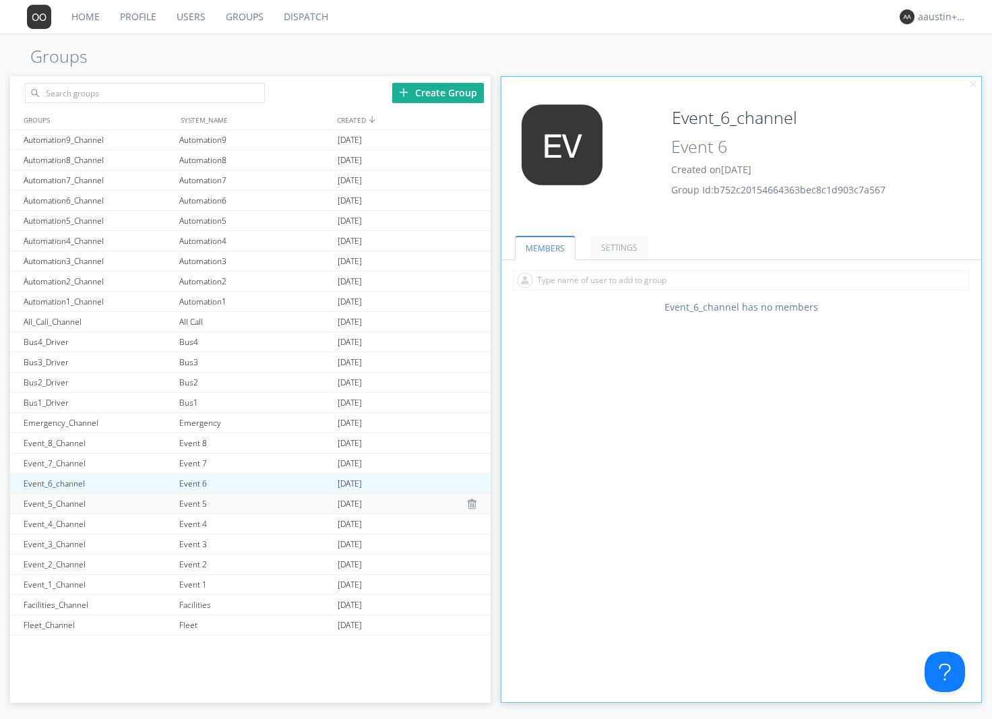
click at [57, 505] on div "Event_5_Channel" at bounding box center [98, 504] width 156 height 20
type input "Event_5_Channel"
type input "Event 5"
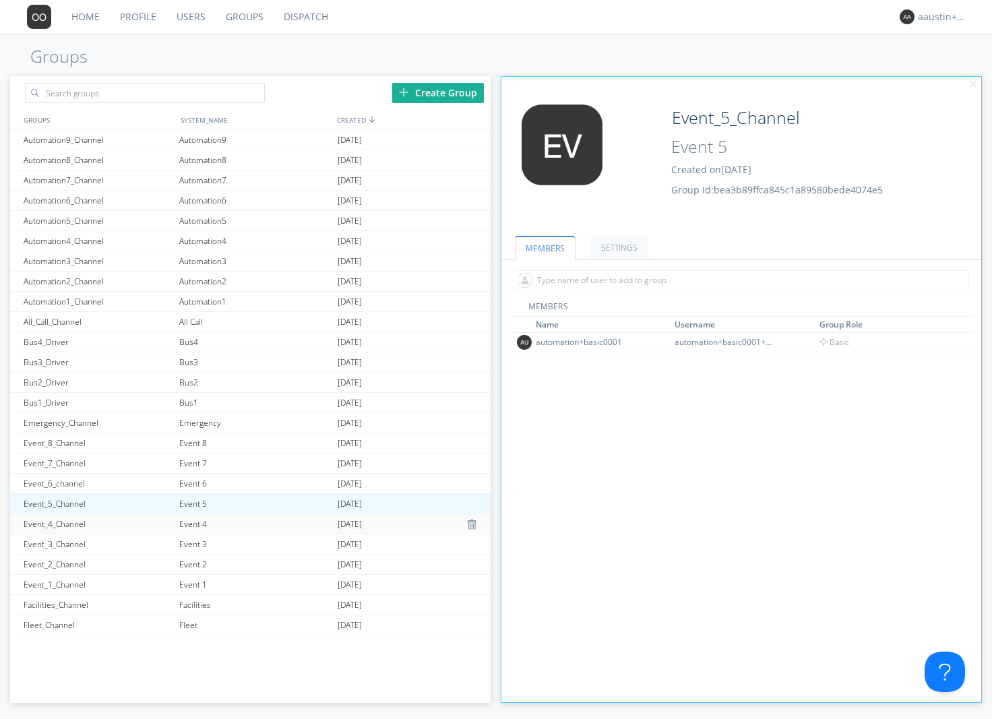
click at [57, 521] on div "Event_4_Channel" at bounding box center [98, 524] width 156 height 20
type input "Event_4_Channel"
type input "Event 4"
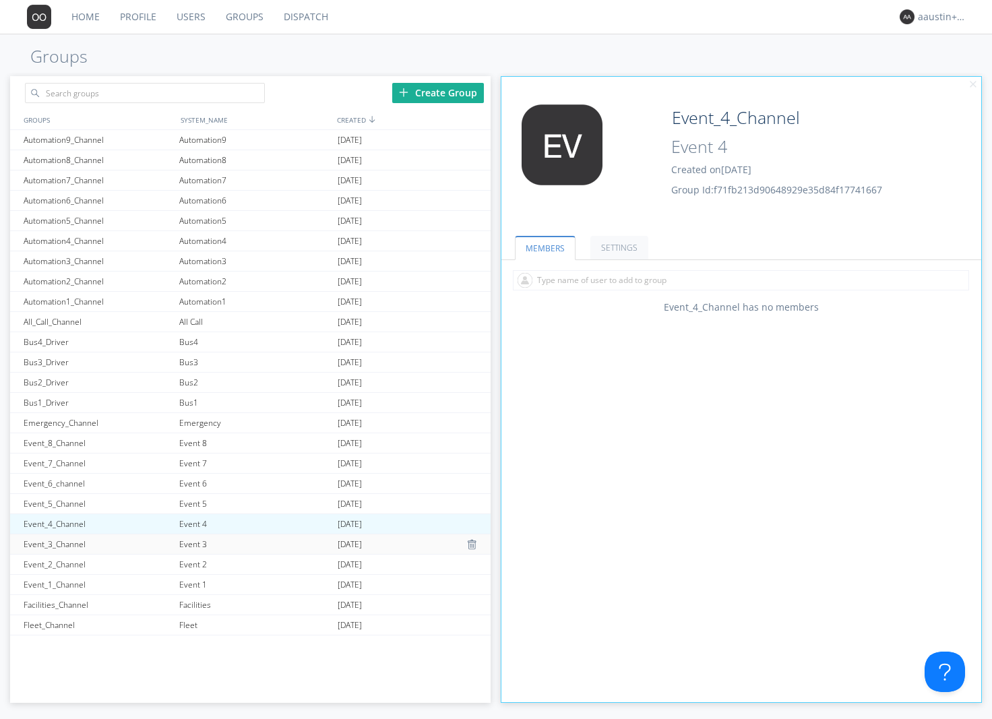
click at [57, 540] on div "Event_3_Channel" at bounding box center [98, 544] width 156 height 20
type input "Event_3_Channel"
type input "Event 3"
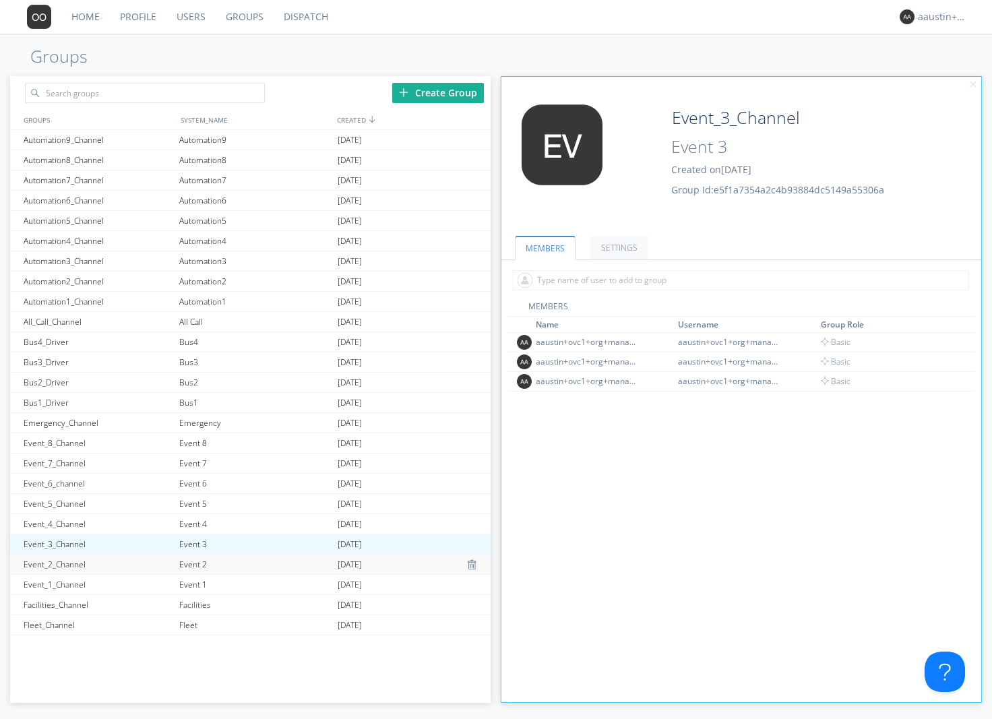
click at [55, 562] on div "Event_2_Channel" at bounding box center [98, 564] width 156 height 20
type input "Event_2_Channel"
type input "Event 2"
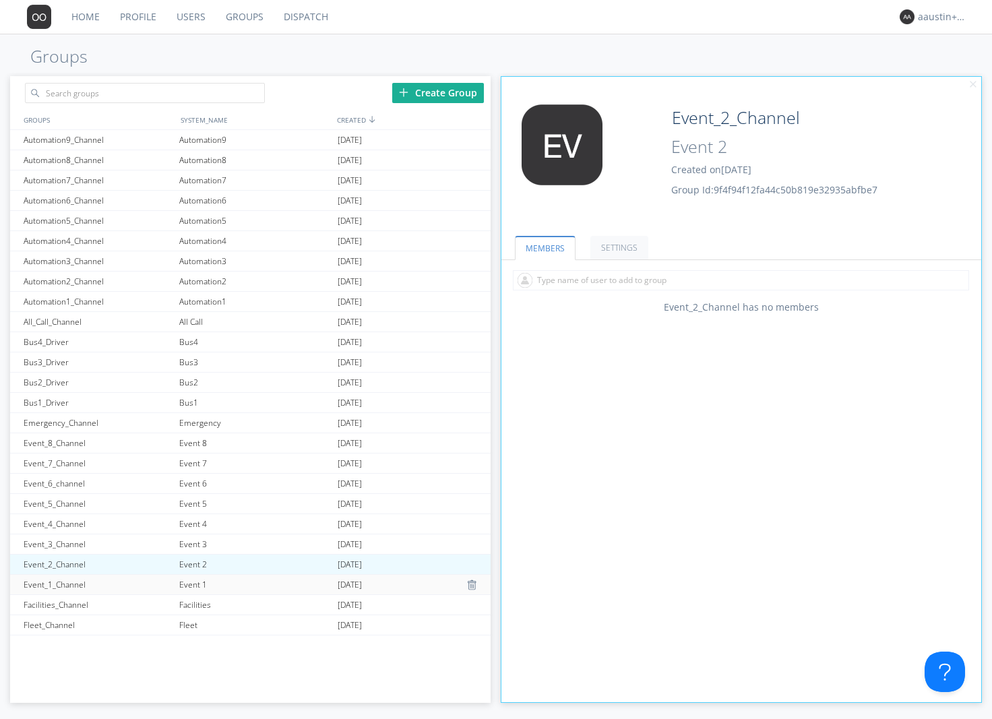
click at [54, 584] on div "Event_1_Channel" at bounding box center [98, 585] width 156 height 20
type input "Event_1_Channel"
type input "Event 1"
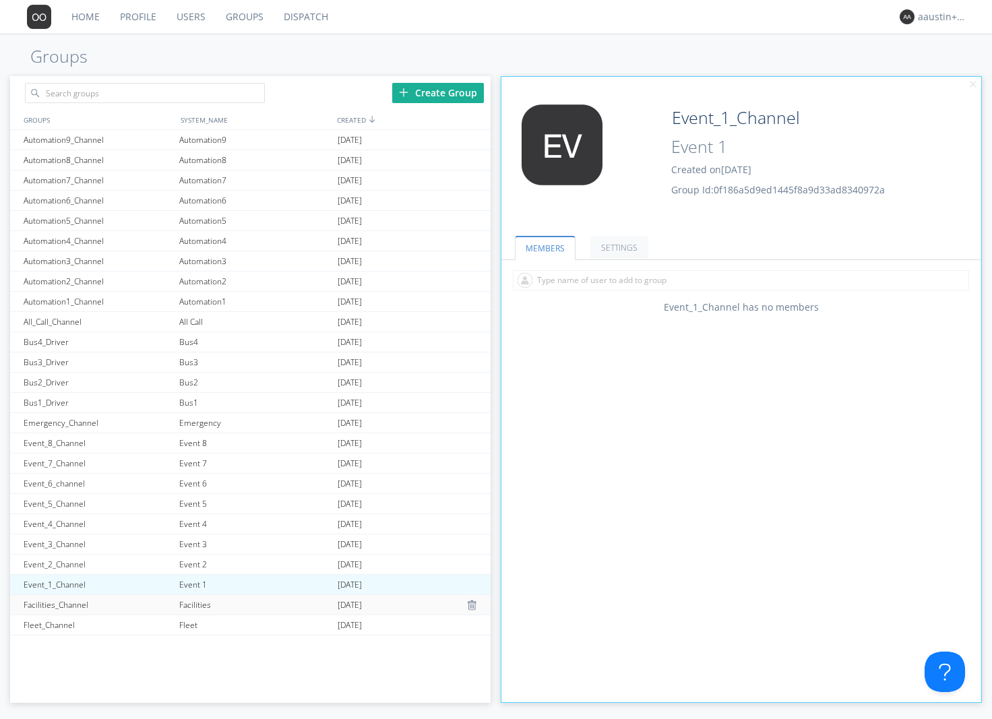
click at [53, 600] on div "Facilities_Channel" at bounding box center [98, 605] width 156 height 20
type input "Facilities_Channel"
type input "Facilities"
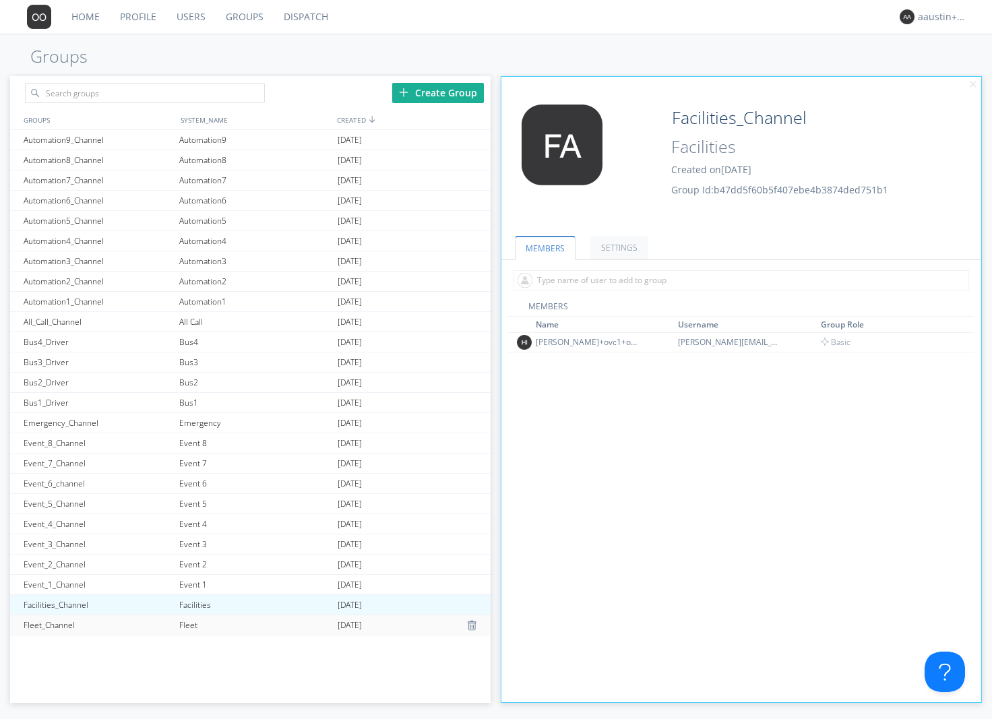
click at [50, 623] on div "Fleet_Channel" at bounding box center [98, 625] width 156 height 20
type input "Fleet_Channel"
type input "Fleet"
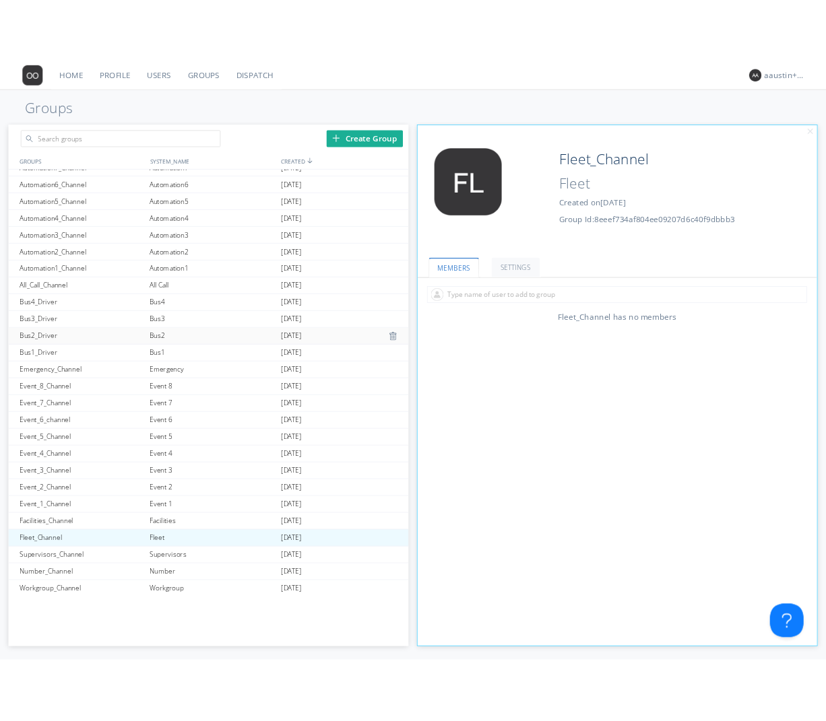
scroll to position [78, 0]
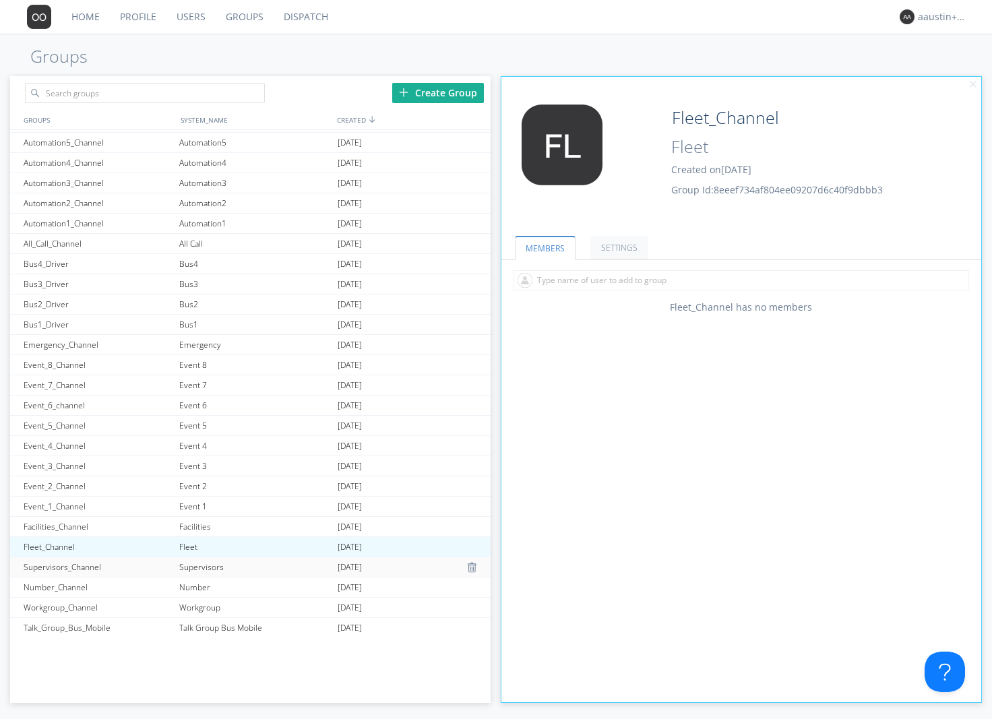
click at [48, 560] on div "Supervisors_Channel" at bounding box center [98, 567] width 156 height 20
type input "Supervisors_Channel"
type input "Supervisors"
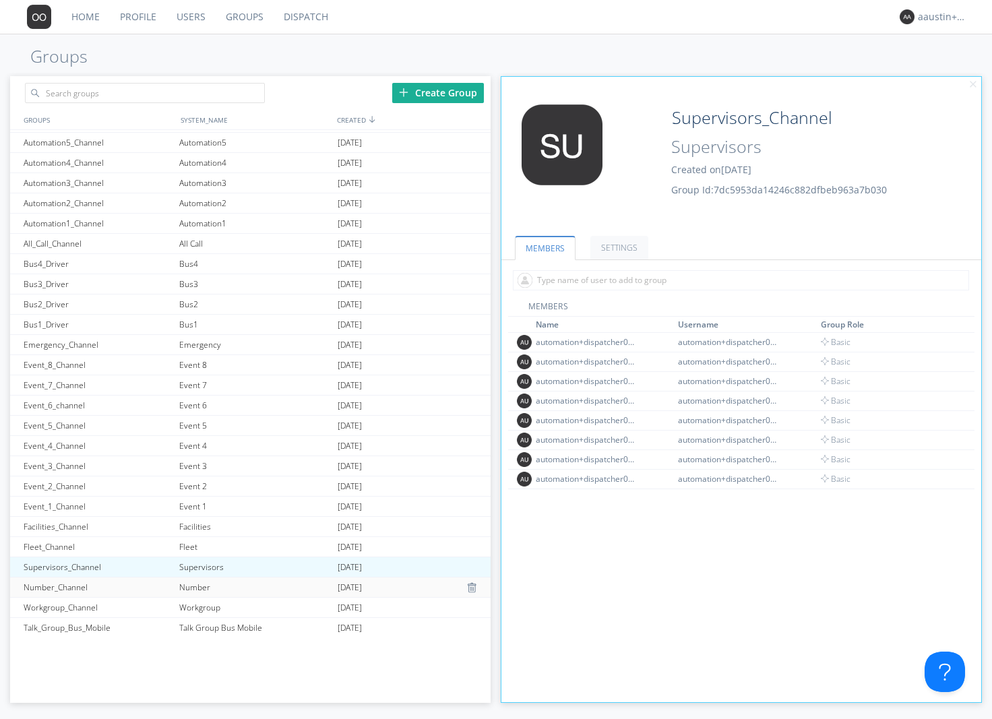
click at [55, 584] on div "Number_Channel" at bounding box center [98, 587] width 156 height 20
type input "Number_Channel"
type input "Number"
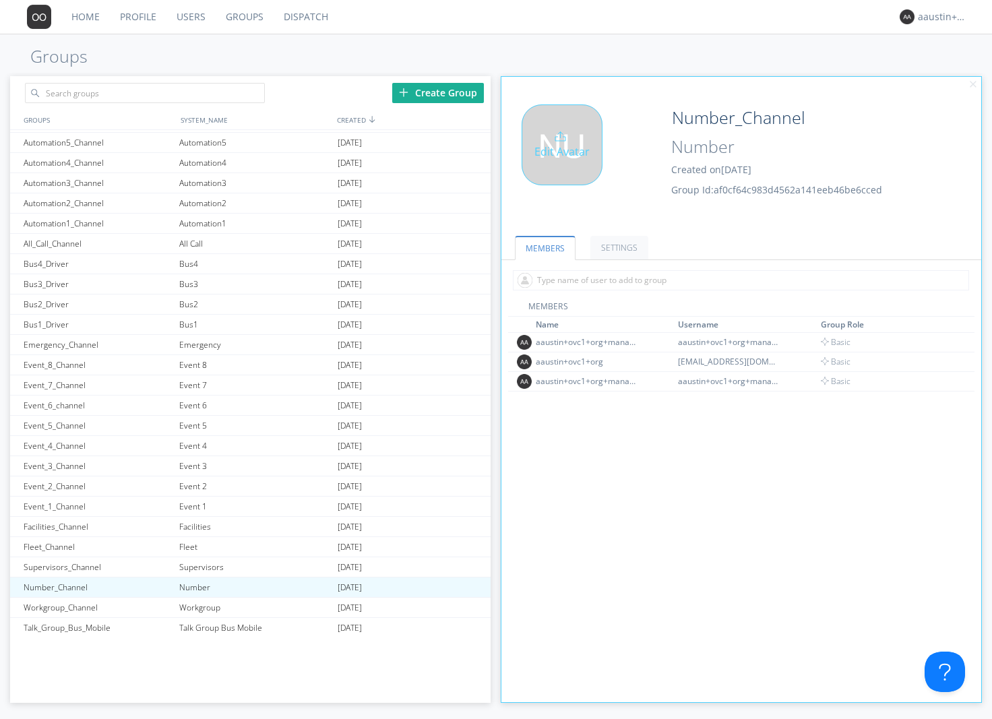
click at [562, 146] on div "Edit Avatar" at bounding box center [561, 144] width 81 height 81
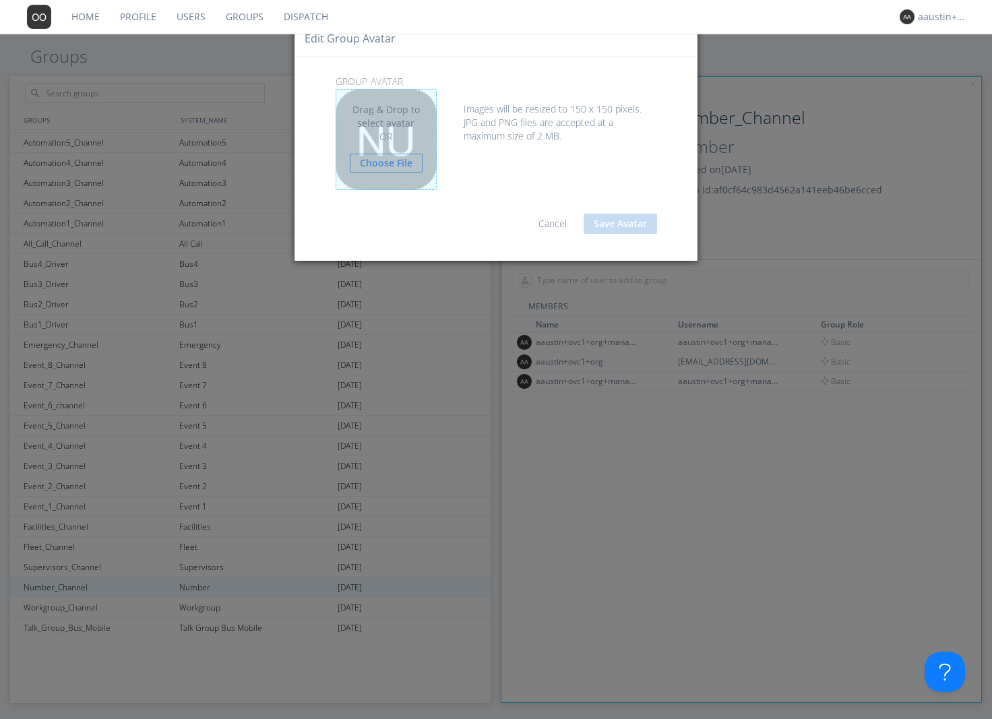
click at [405, 152] on div "Drag & Drop to select avatar OR Choose File" at bounding box center [385, 139] width 101 height 101
click at [395, 162] on link "Choose File" at bounding box center [386, 163] width 73 height 19
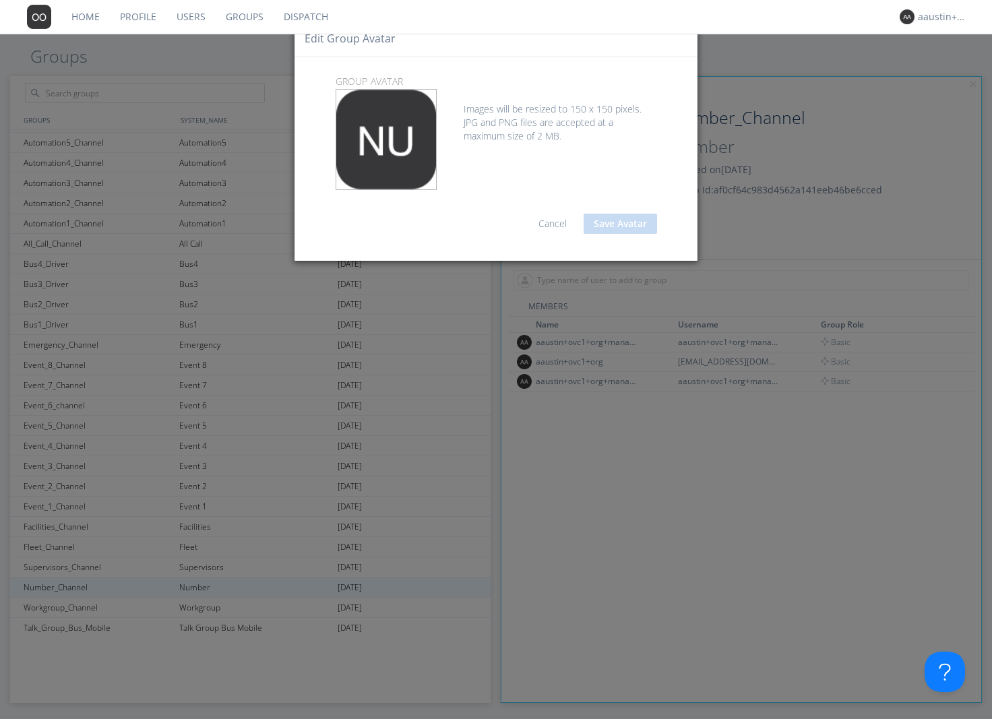
click at [558, 225] on link "Cancel" at bounding box center [552, 223] width 28 height 13
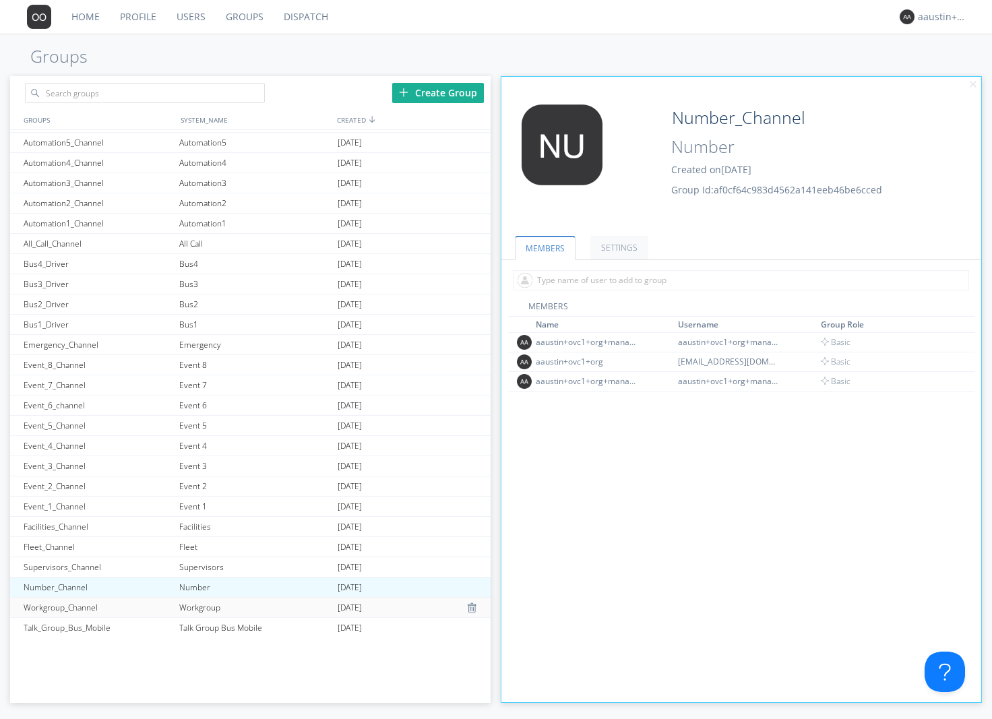
click at [88, 606] on div "Workgroup_Channel" at bounding box center [98, 608] width 156 height 20
type input "Workgroup_Channel"
type input "Workgroup"
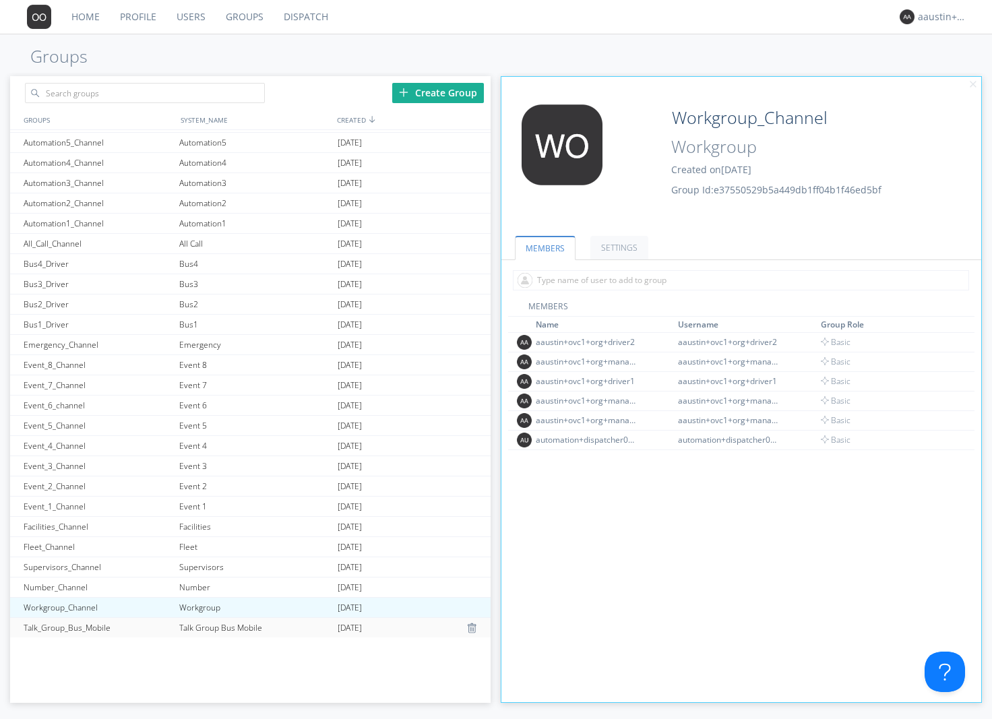
click at [86, 622] on div "Talk_Group_Bus_Mobile" at bounding box center [98, 628] width 156 height 20
type input "Talk_Group_Bus_Mobile"
type input "Talk Group Bus Mobile"
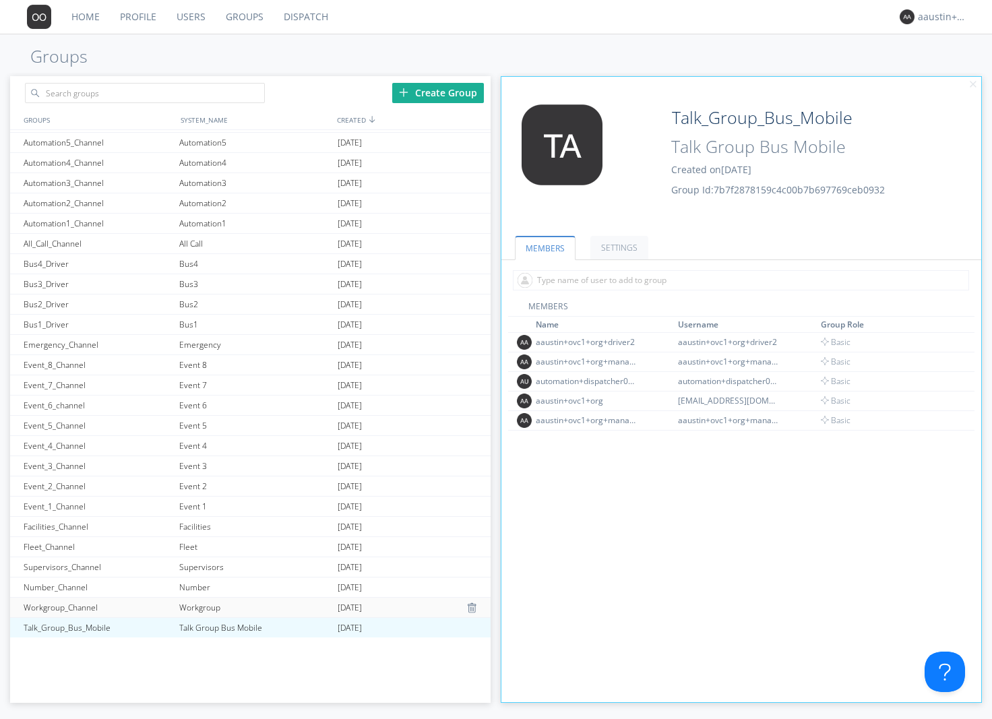
click at [81, 603] on div "Workgroup_Channel" at bounding box center [98, 608] width 156 height 20
type input "Workgroup_Channel"
type input "Workgroup"
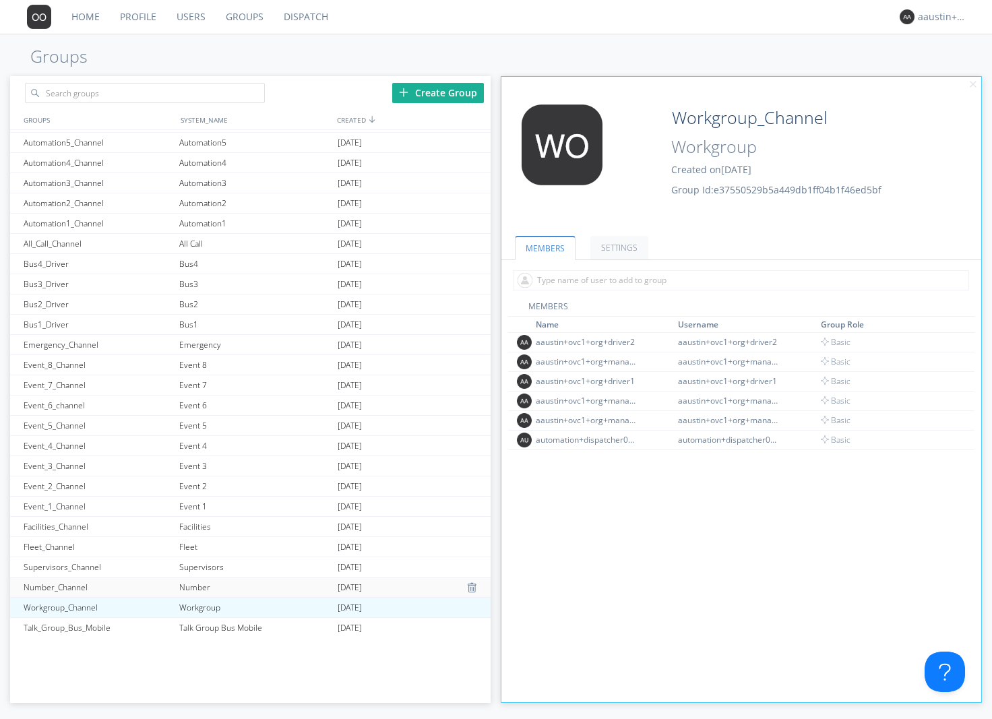
click at [106, 578] on div "Number_Channel" at bounding box center [98, 587] width 156 height 20
type input "Number_Channel"
type input "Number"
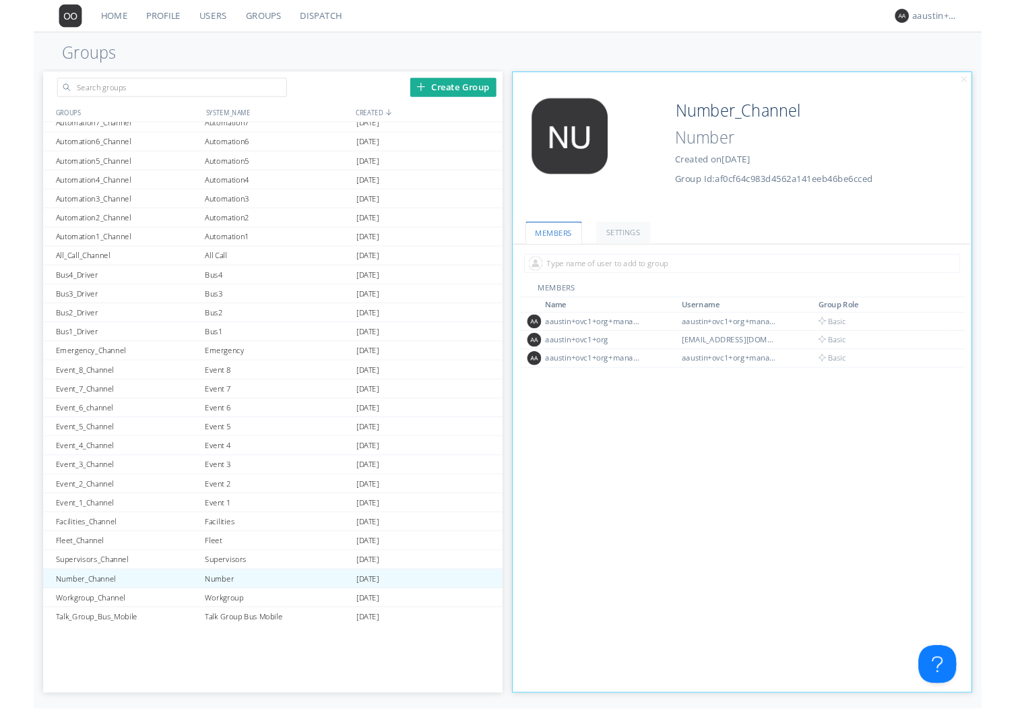
scroll to position [78, 0]
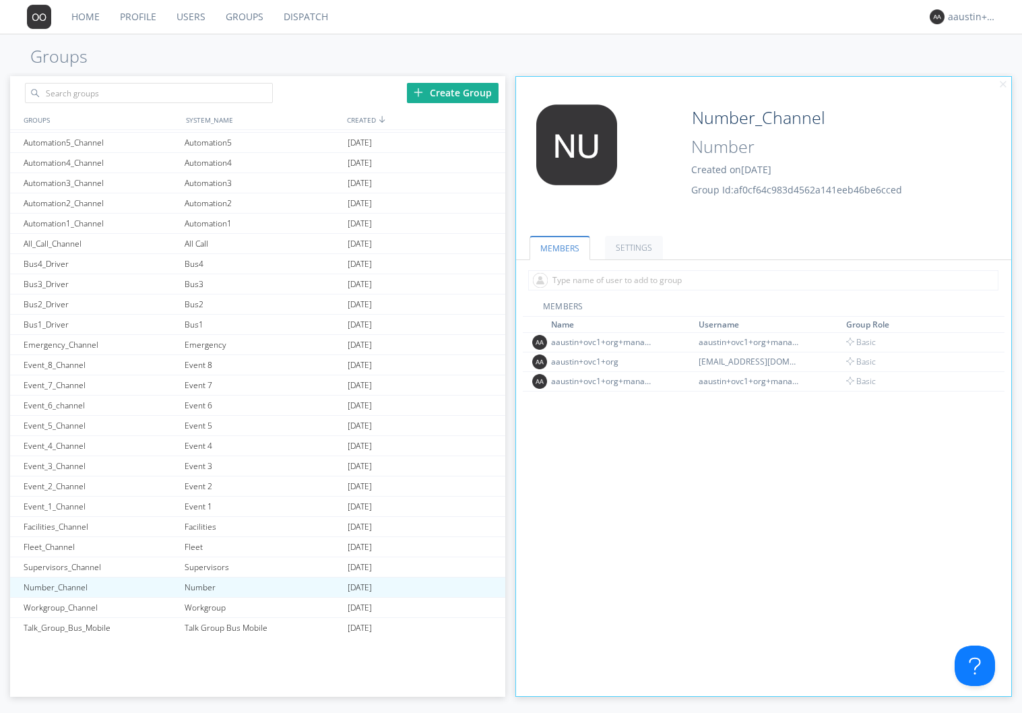
click at [307, 18] on link "Dispatch" at bounding box center [306, 17] width 65 height 34
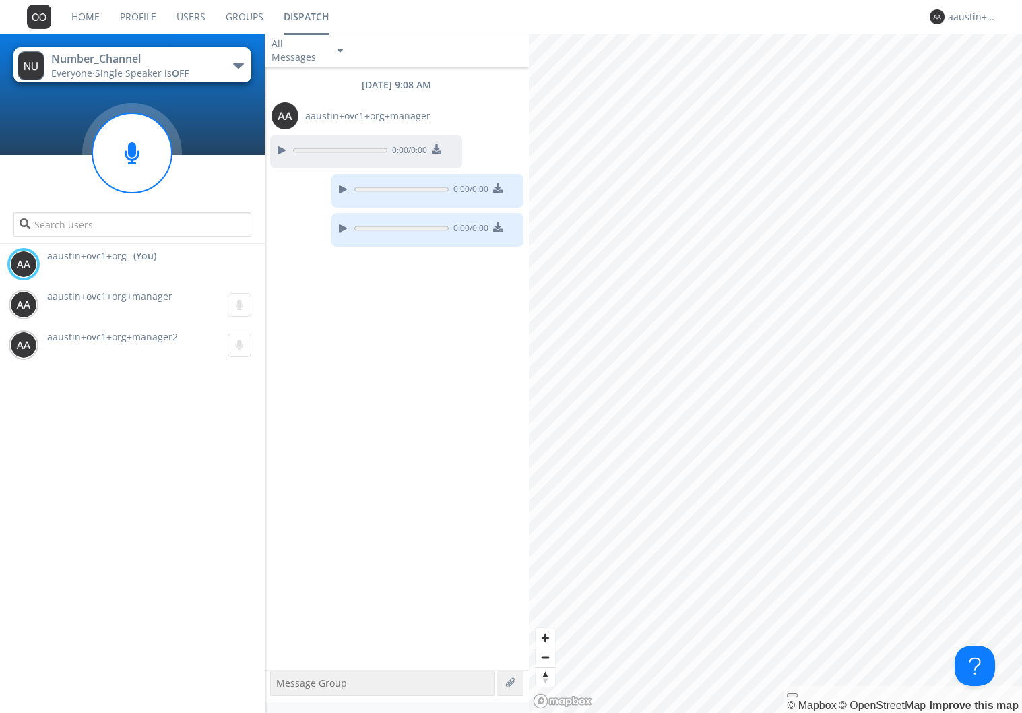
click at [108, 453] on div "aaustin+ovc1+org (You) [PERSON_NAME]+ovc1+org+manager 0:00 aaustin+ovc1+org+man…" at bounding box center [132, 478] width 265 height 469
click at [222, 14] on link "Groups" at bounding box center [245, 17] width 58 height 34
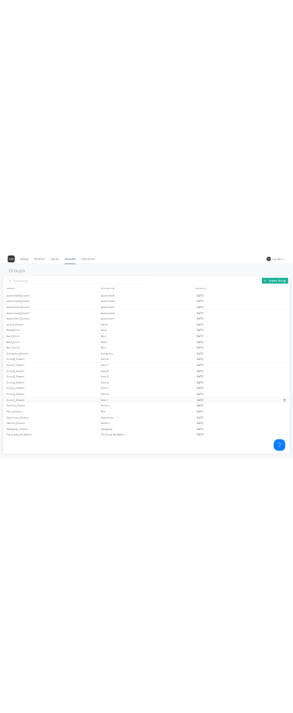
scroll to position [83, 0]
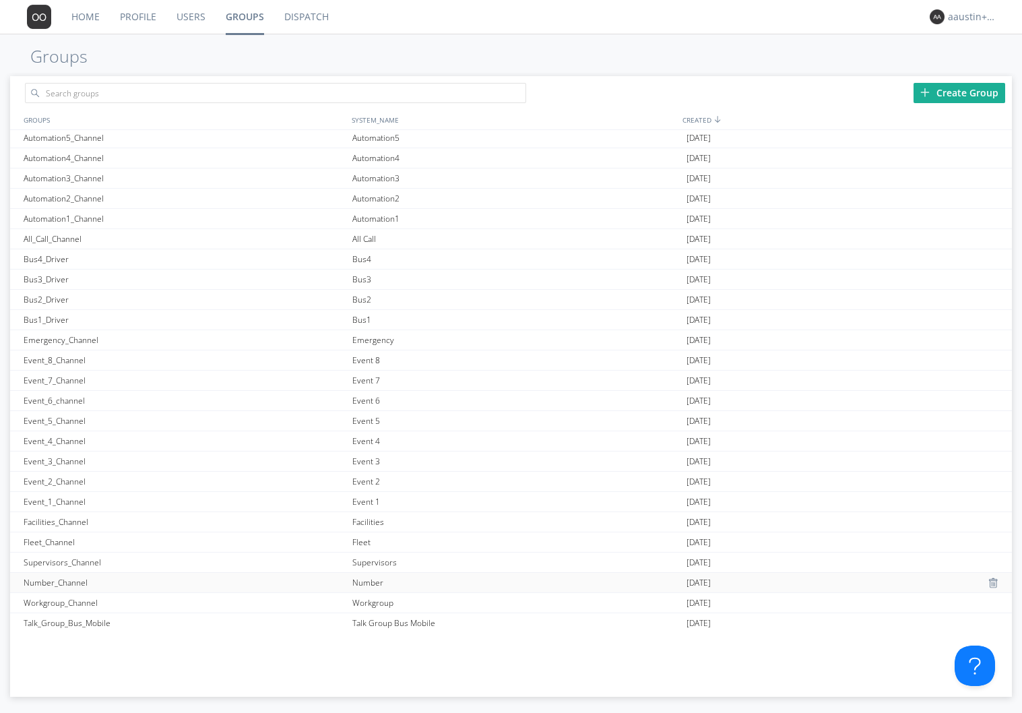
click at [63, 581] on div "Number_Channel" at bounding box center [184, 583] width 329 height 20
